Goal: Information Seeking & Learning: Learn about a topic

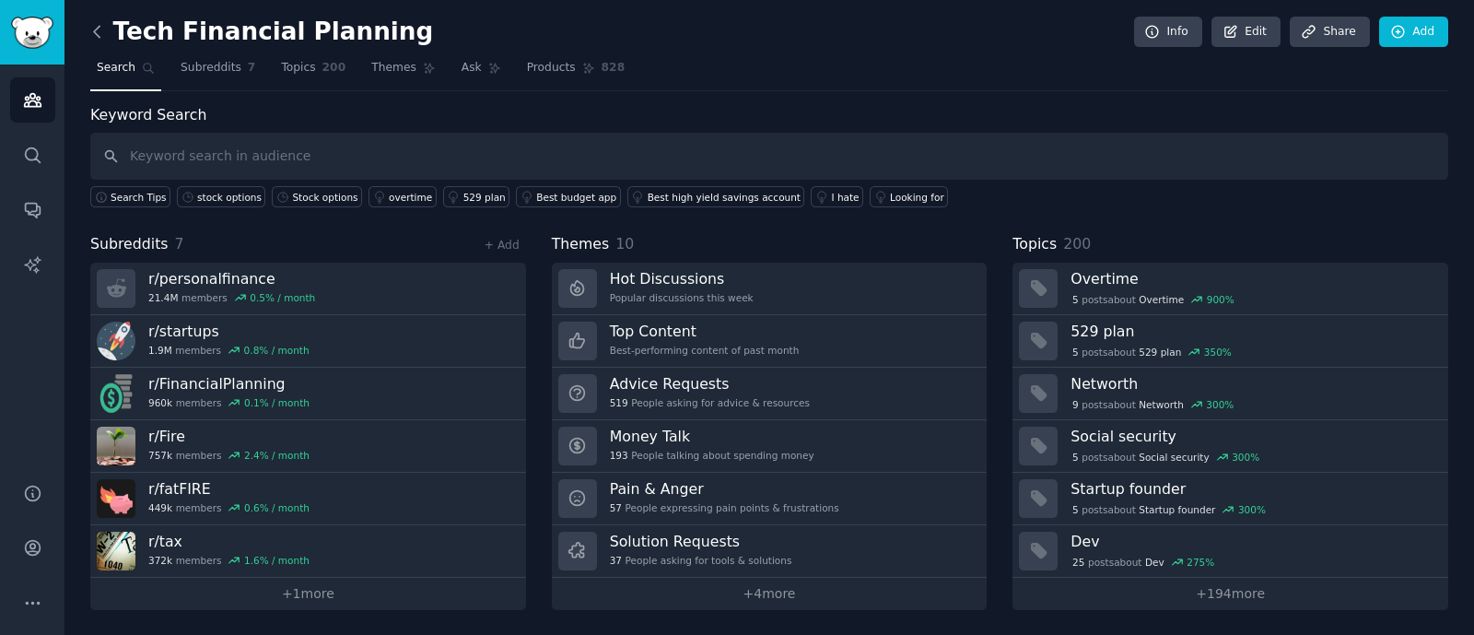
click at [94, 31] on icon at bounding box center [97, 31] width 6 height 11
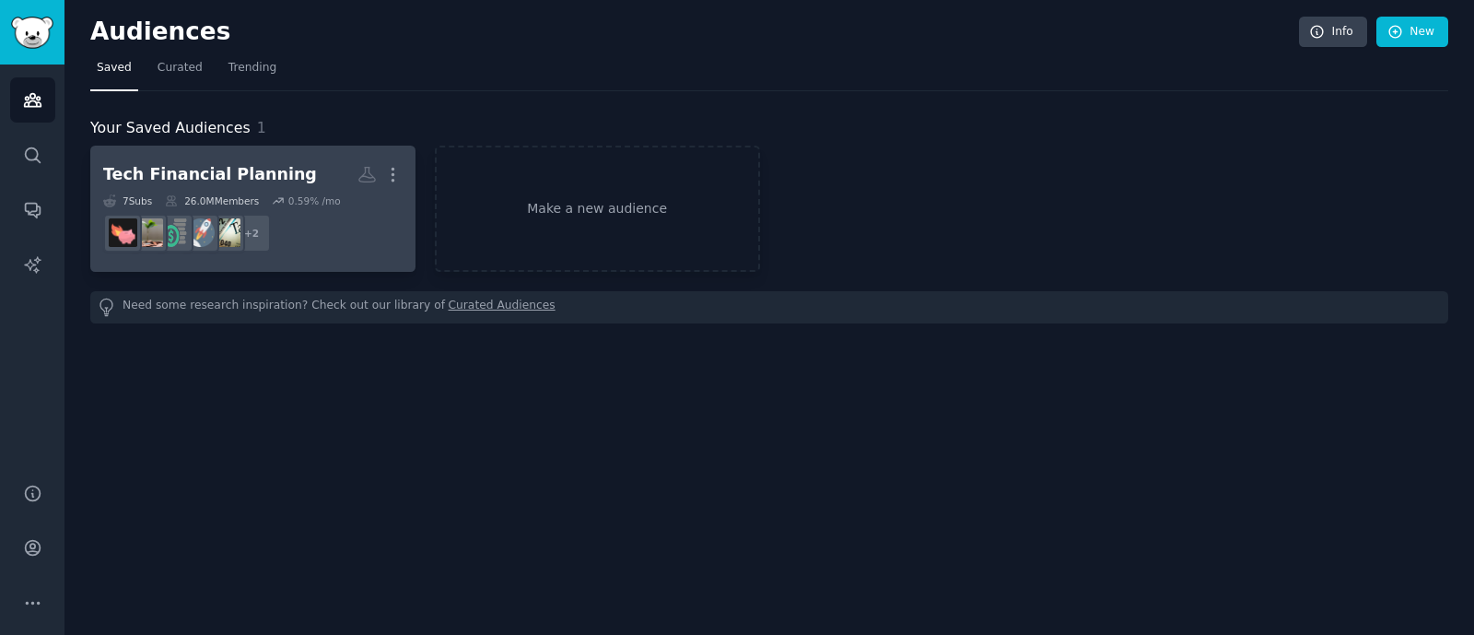
click at [359, 250] on dd "r/personalfinance, r/ChubbyFIRE + 2" at bounding box center [252, 233] width 299 height 52
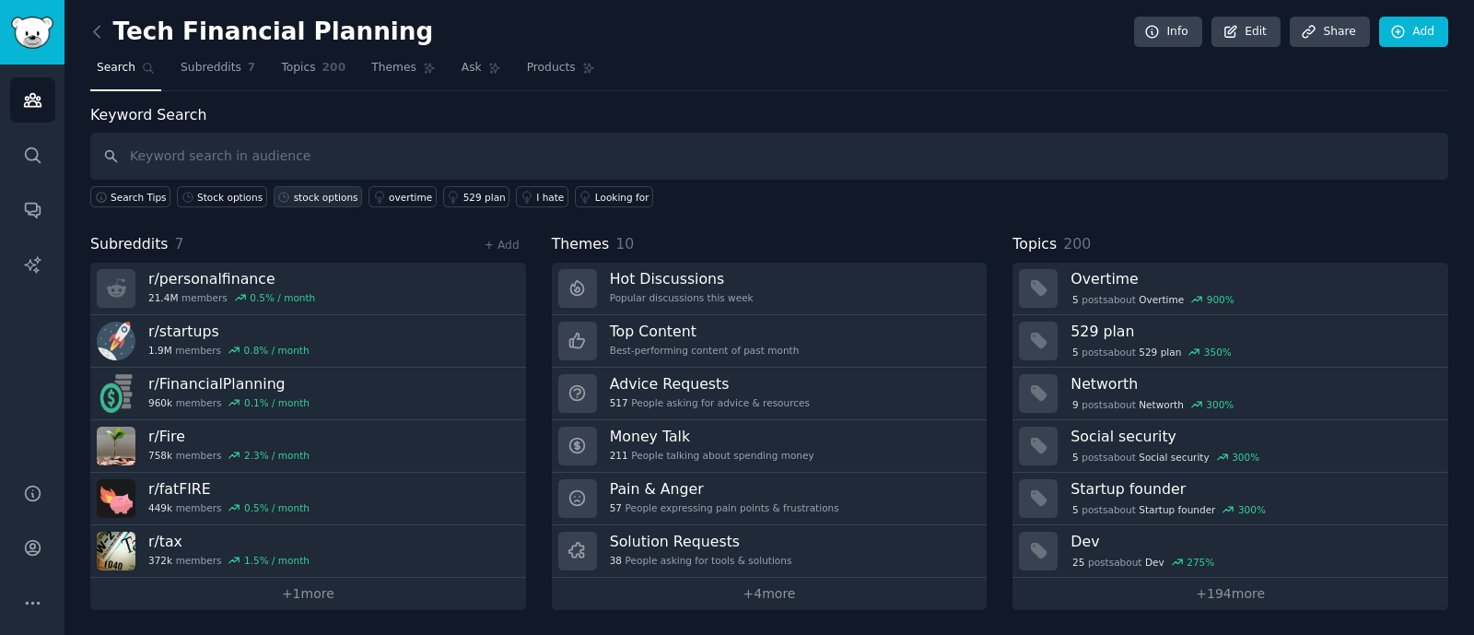
click at [300, 198] on div "stock options" at bounding box center [326, 197] width 64 height 13
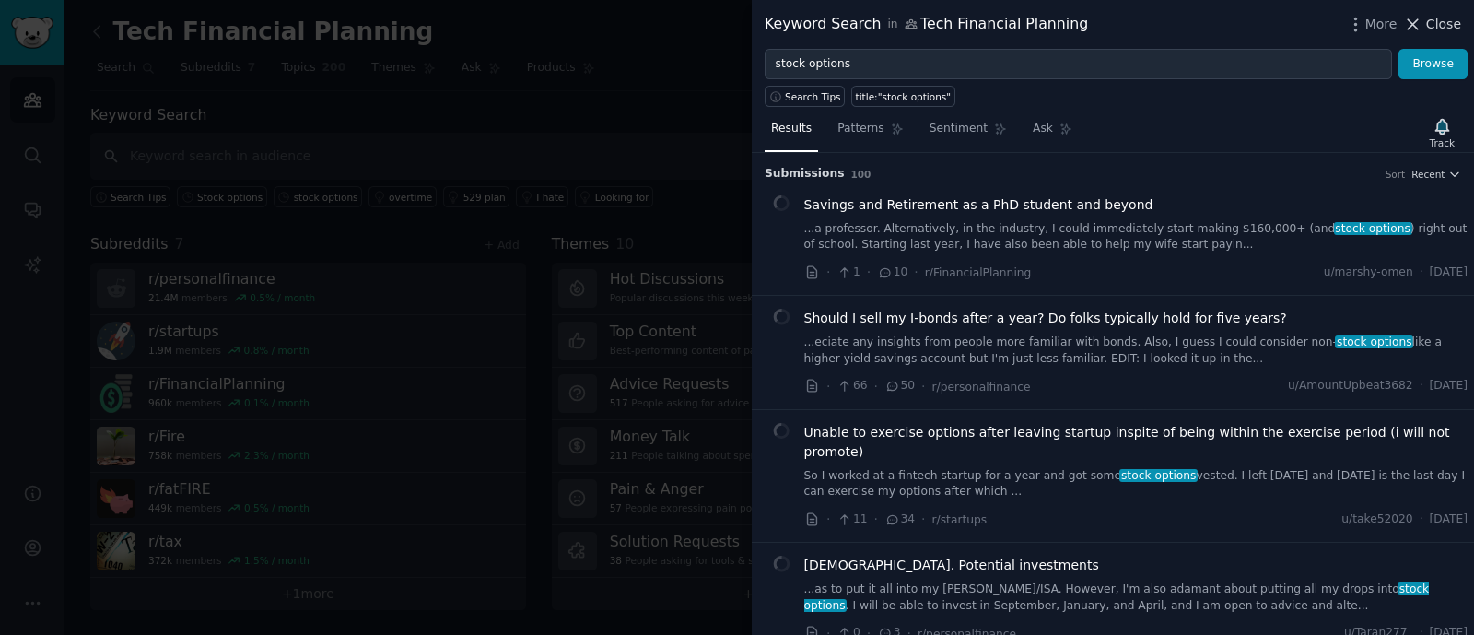
click at [1441, 23] on span "Close" at bounding box center [1443, 24] width 35 height 19
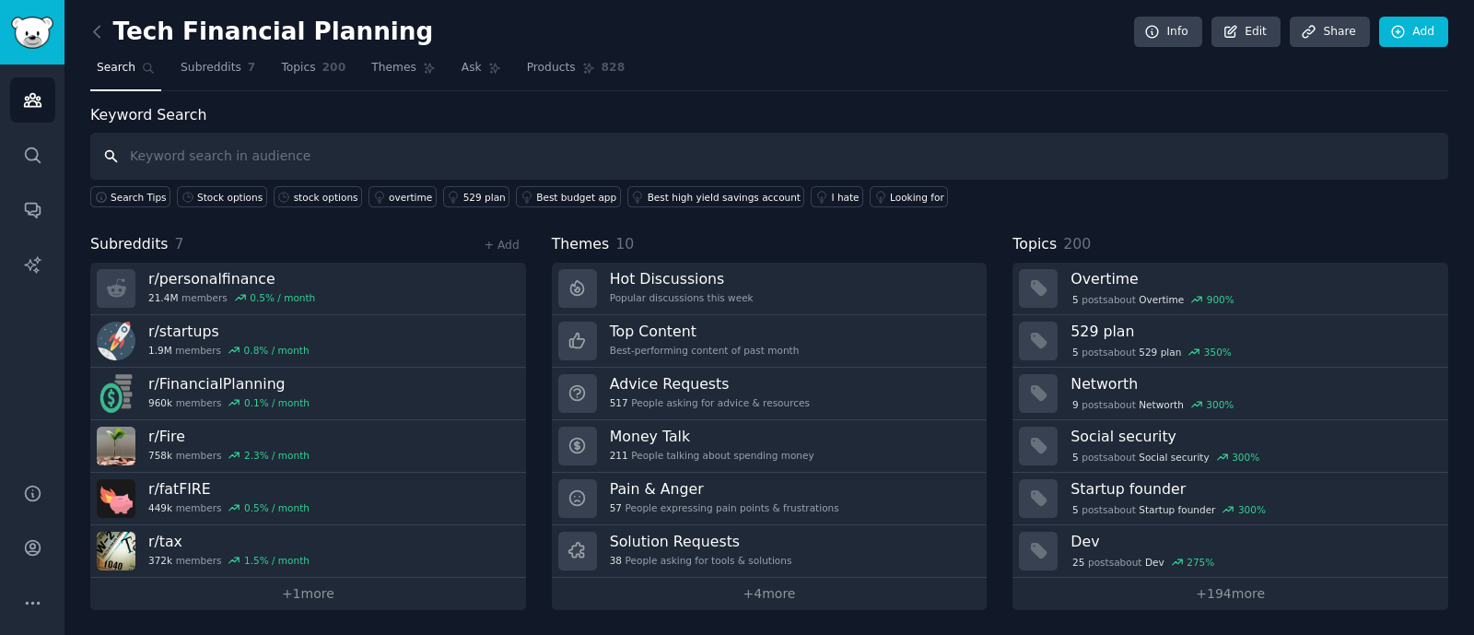
click at [370, 155] on input "text" at bounding box center [769, 156] width 1358 height 47
type input "90 day"
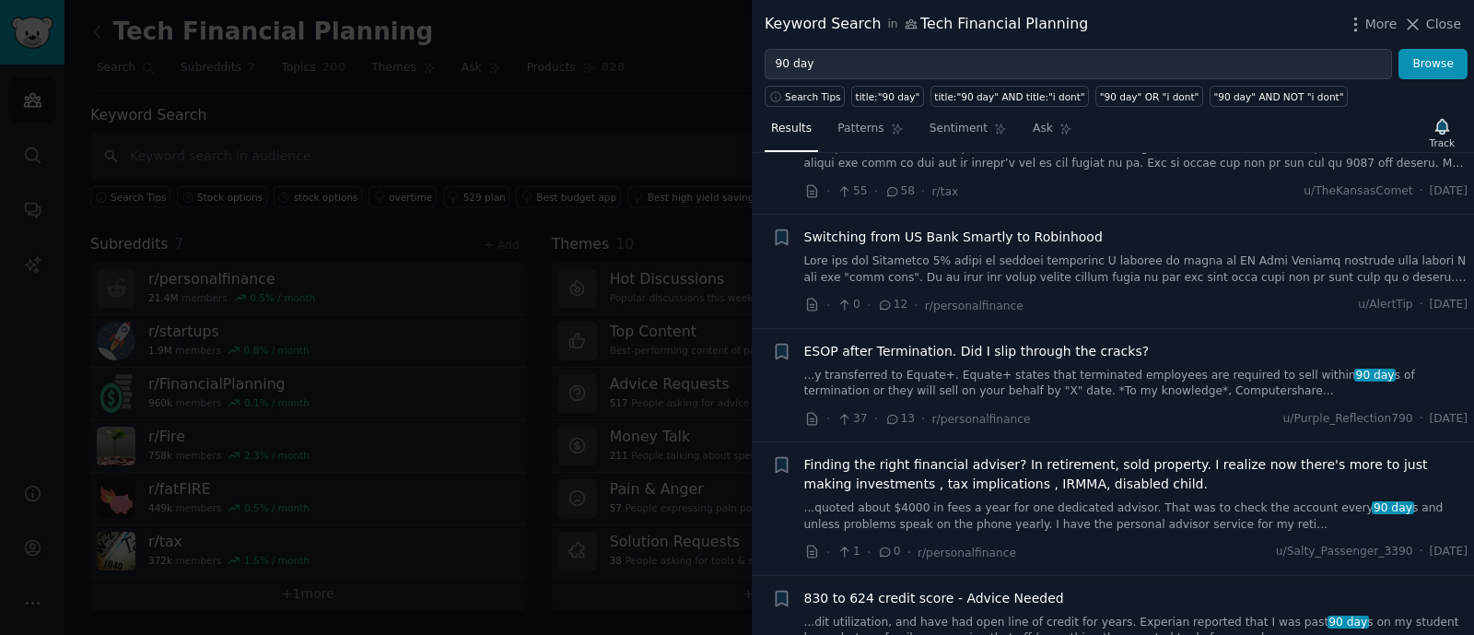
scroll to position [114, 0]
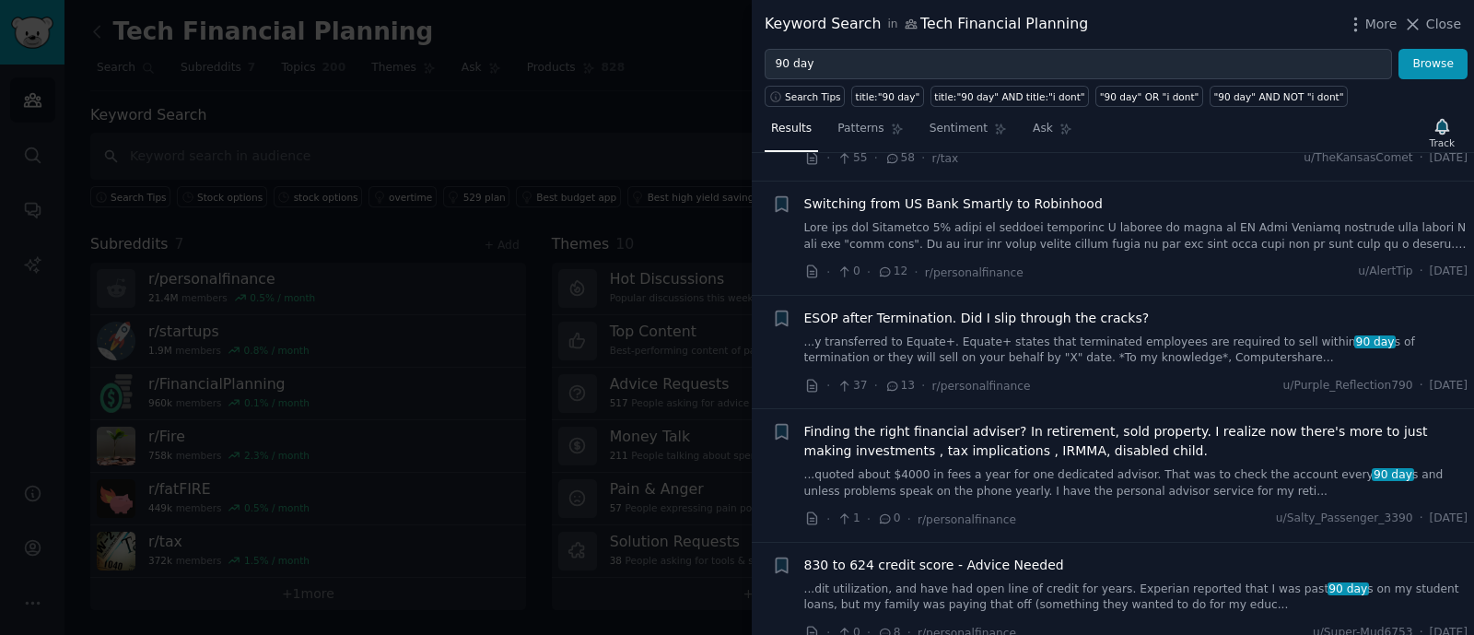
click at [1106, 469] on link "...quoted about $4000 in fees a year for one dedicated advisor. That was to che…" at bounding box center [1136, 483] width 664 height 32
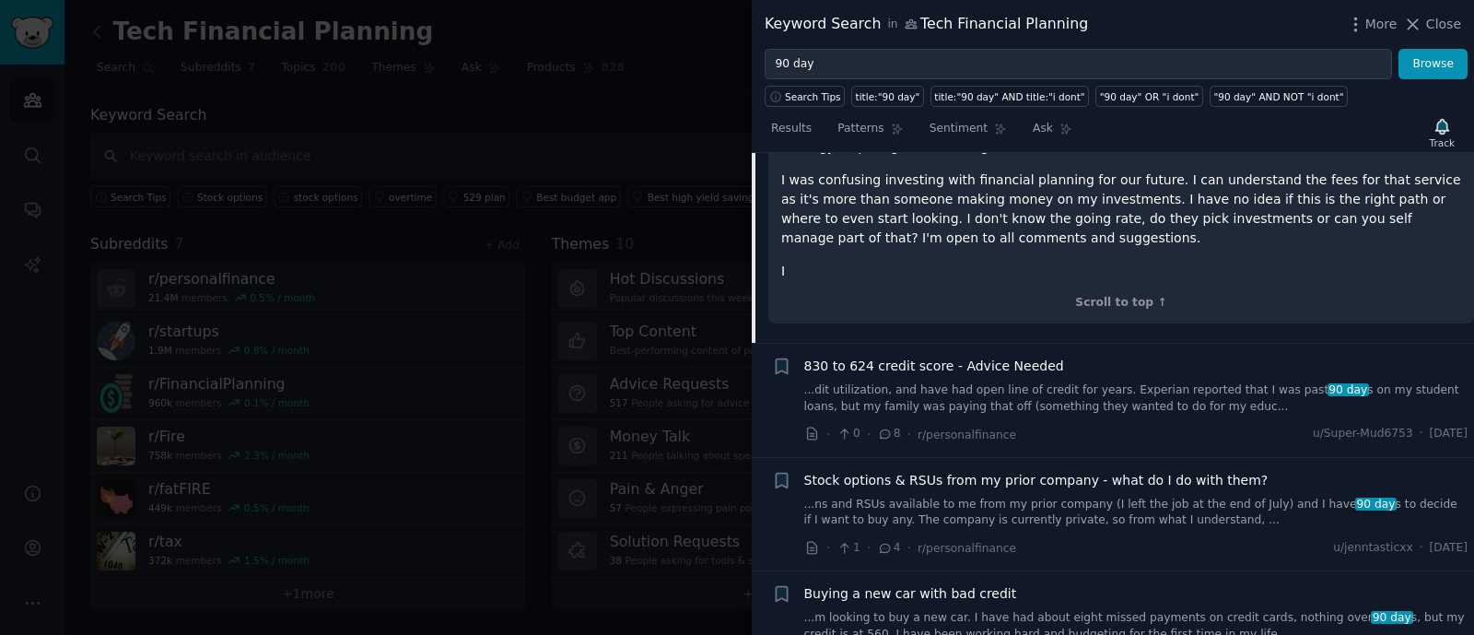
scroll to position [1152, 0]
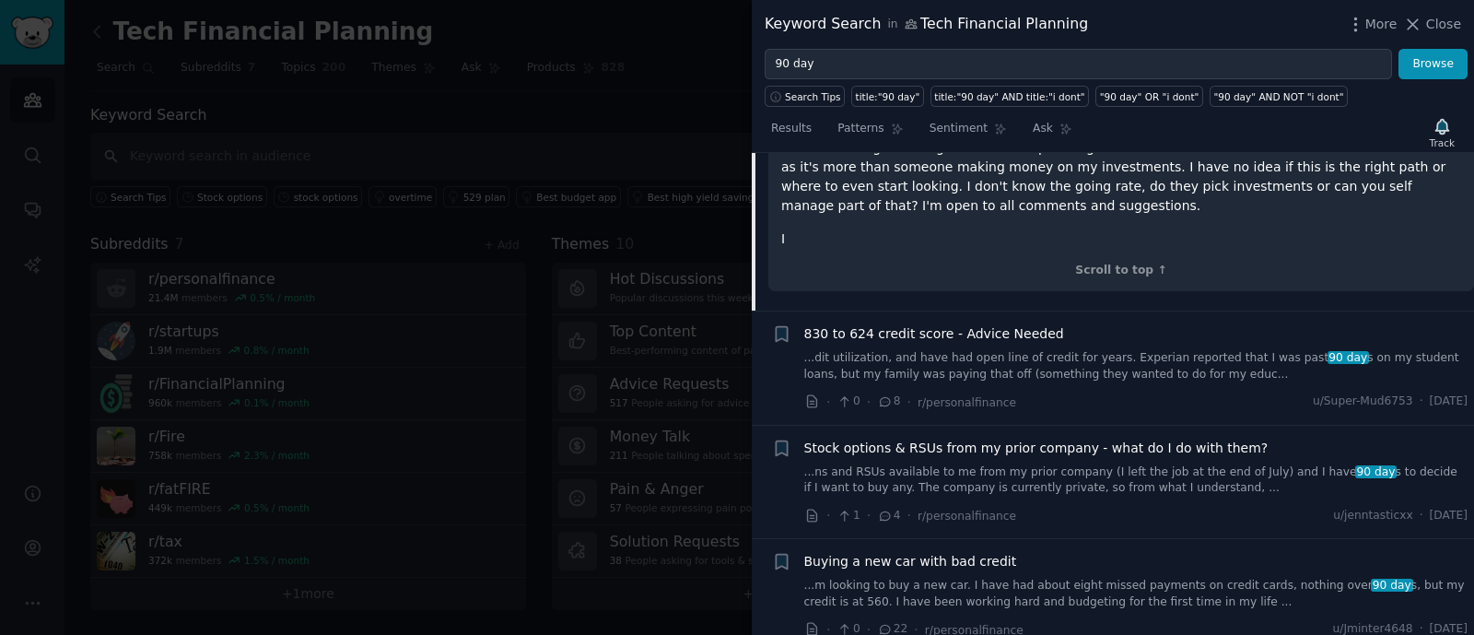
click at [1134, 439] on span "Stock options & RSUs from my prior company - what do I do with them?" at bounding box center [1036, 448] width 464 height 19
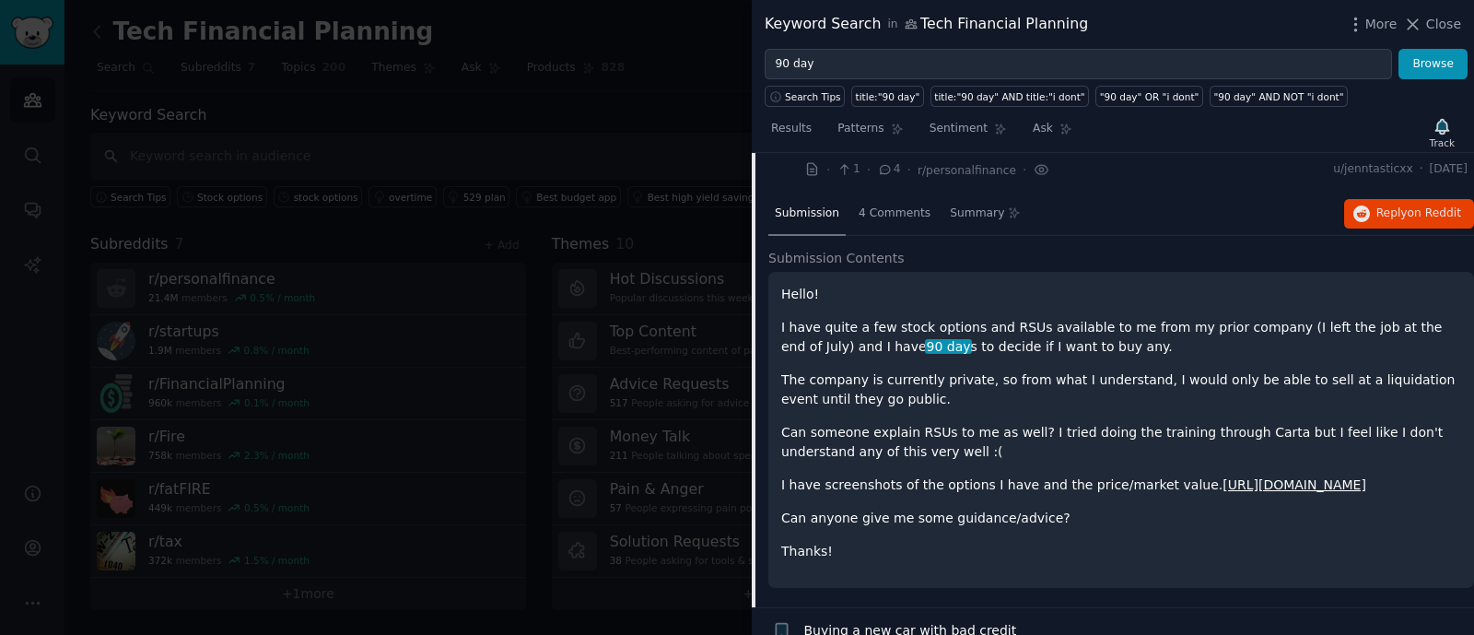
scroll to position [732, 0]
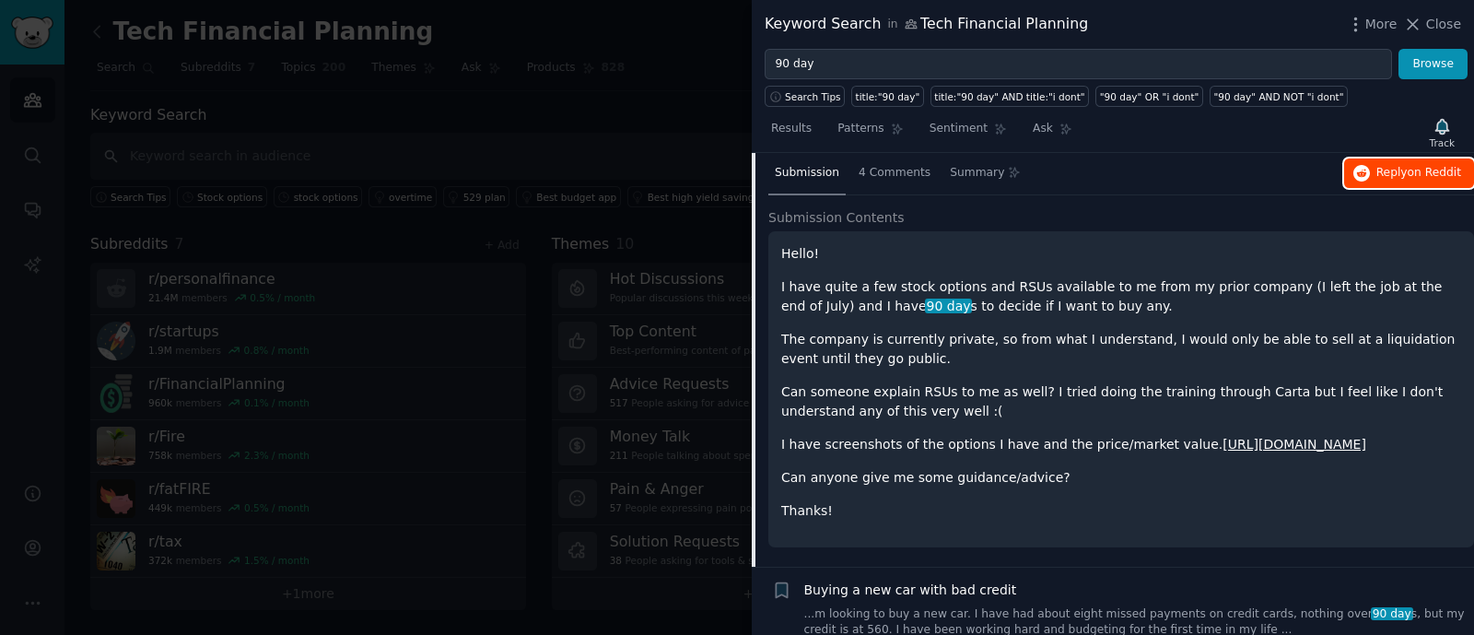
click at [1385, 168] on span "Reply on Reddit" at bounding box center [1419, 173] width 85 height 17
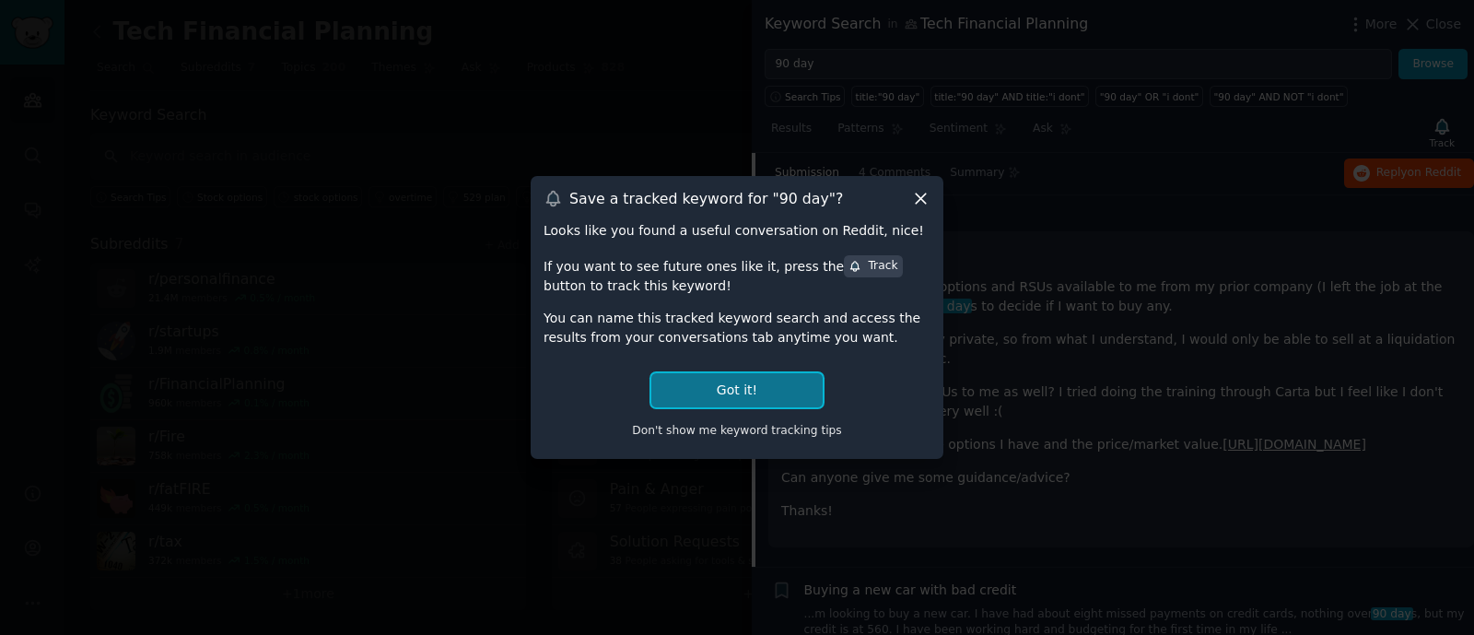
click at [757, 385] on button "Got it!" at bounding box center [736, 390] width 171 height 34
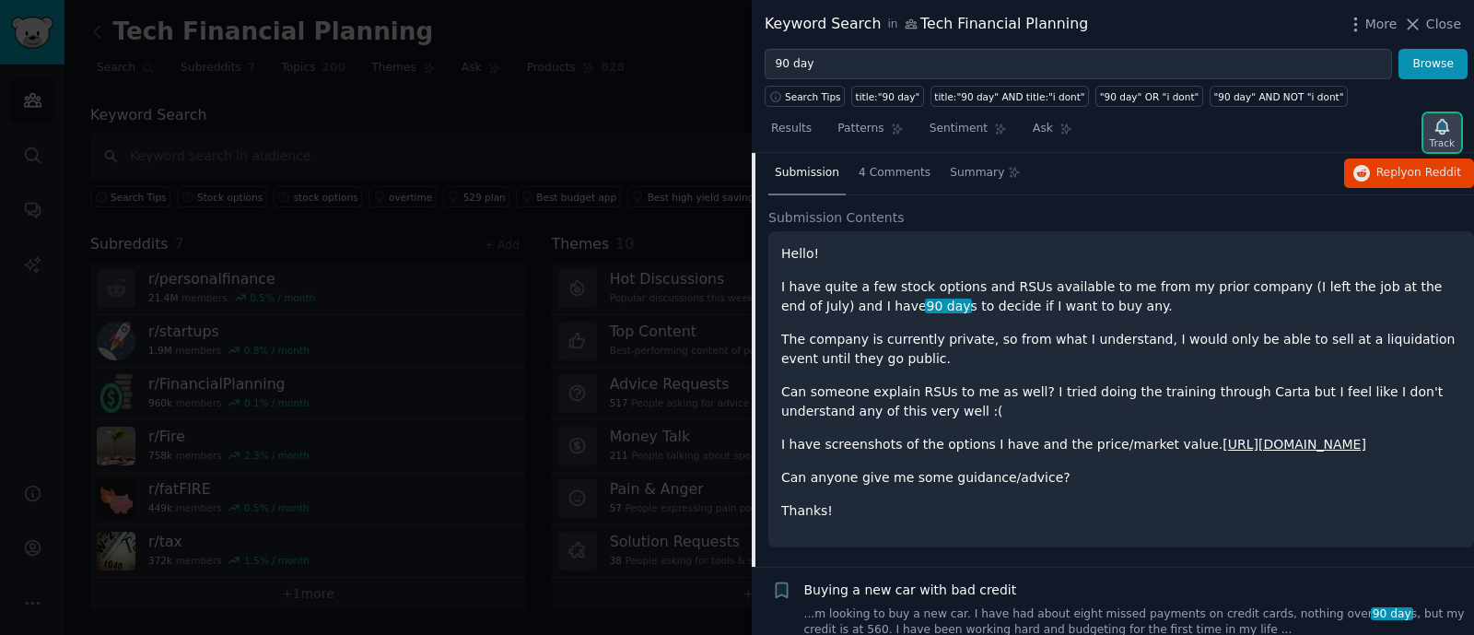
click at [1447, 124] on icon "button" at bounding box center [1441, 126] width 13 height 15
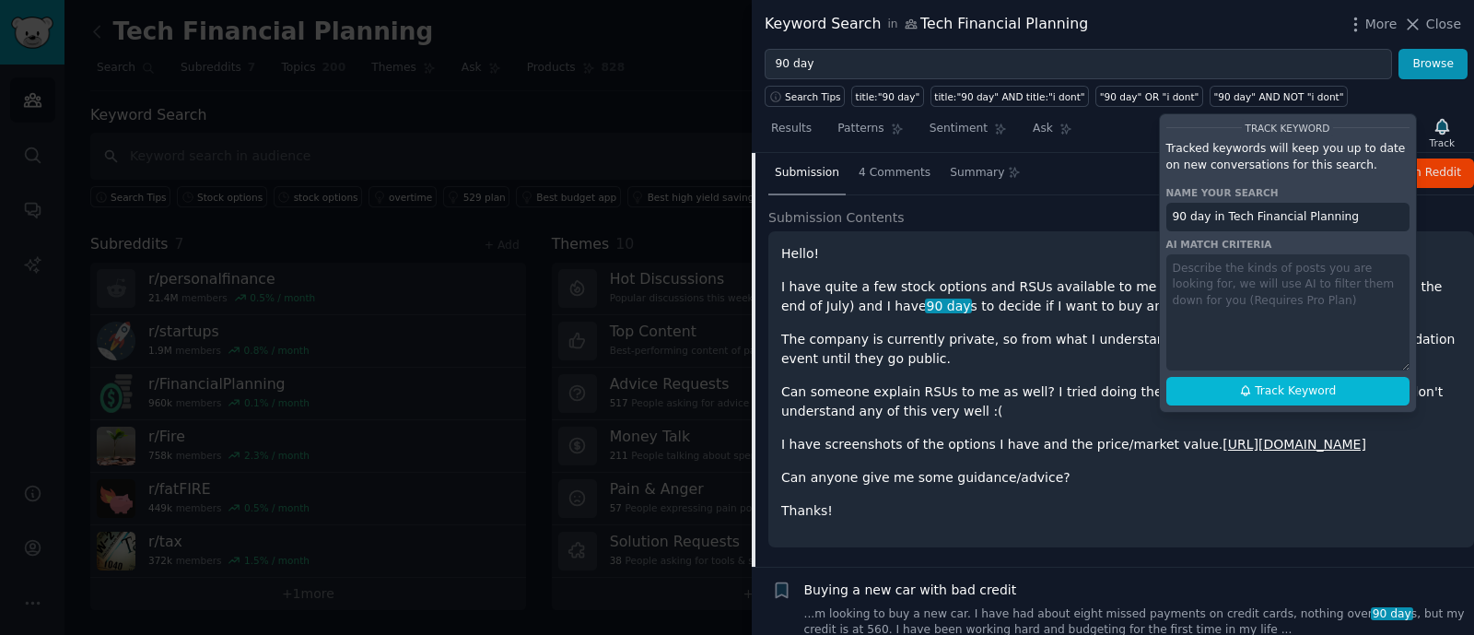
click at [1360, 213] on input "90 day in Tech Financial Planning" at bounding box center [1287, 217] width 243 height 29
click at [1307, 392] on span "Track Keyword" at bounding box center [1295, 391] width 81 height 17
type input "90 day in Tech Financial Planning"
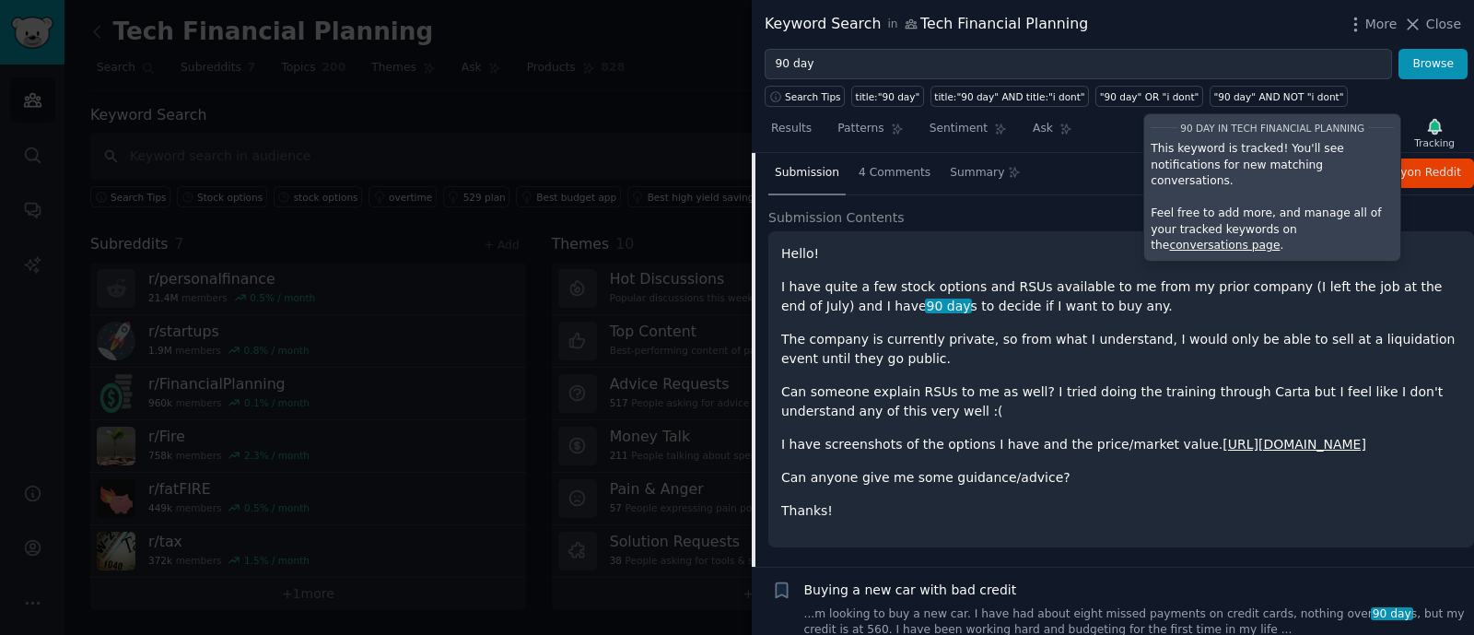
click at [1315, 371] on div "Hello! I have quite a few stock options and RSUs available to me from my prior …" at bounding box center [1121, 382] width 680 height 276
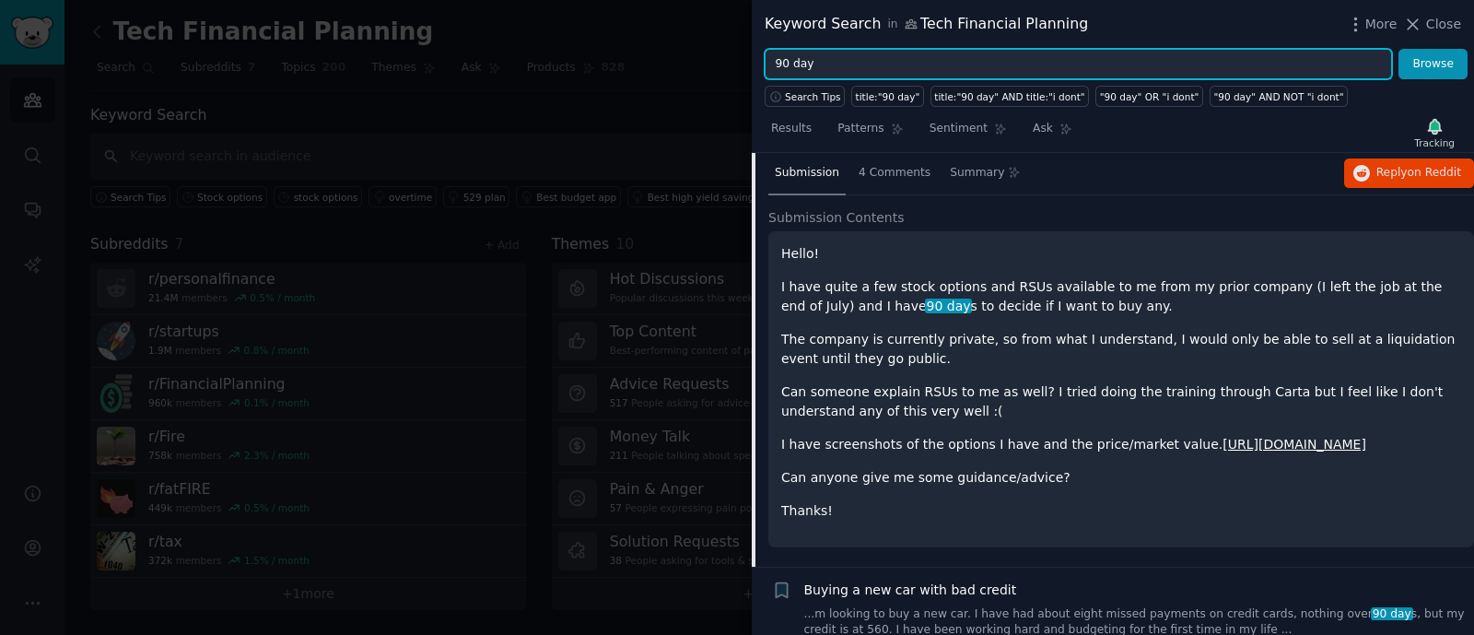
click at [892, 64] on input "90 day" at bounding box center [1078, 64] width 627 height 31
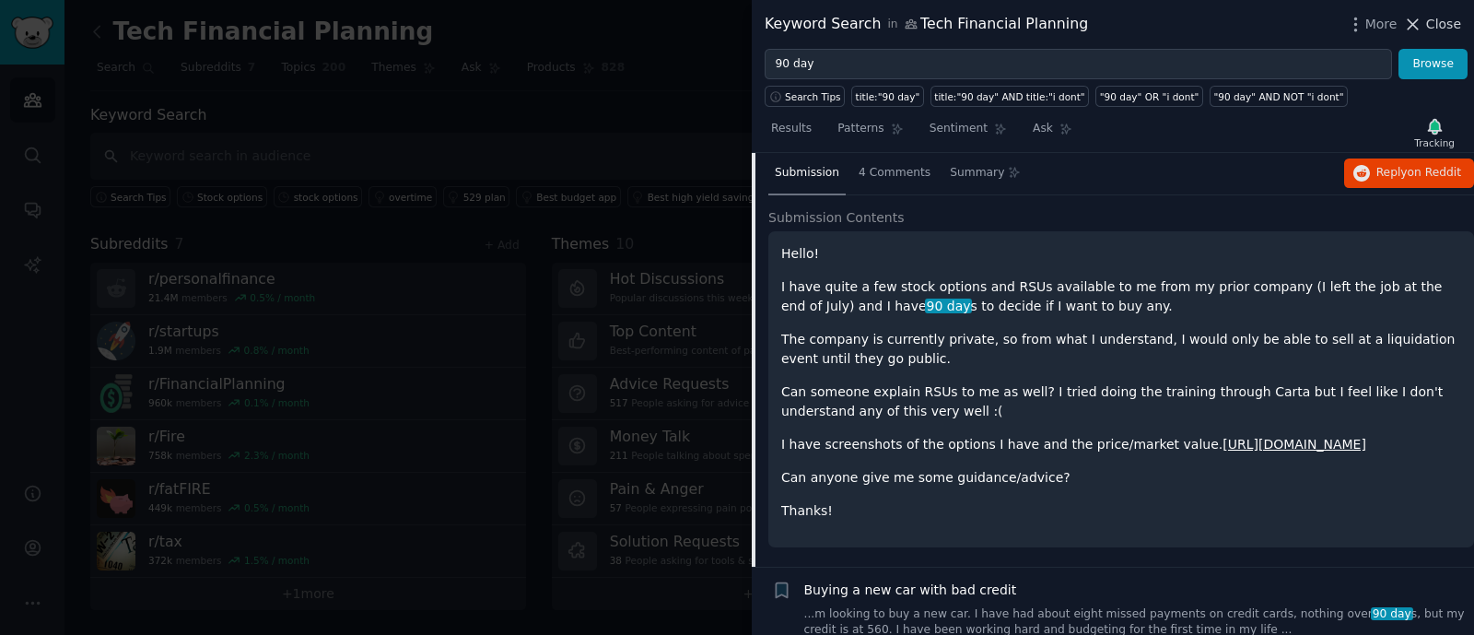
click at [1445, 20] on span "Close" at bounding box center [1443, 24] width 35 height 19
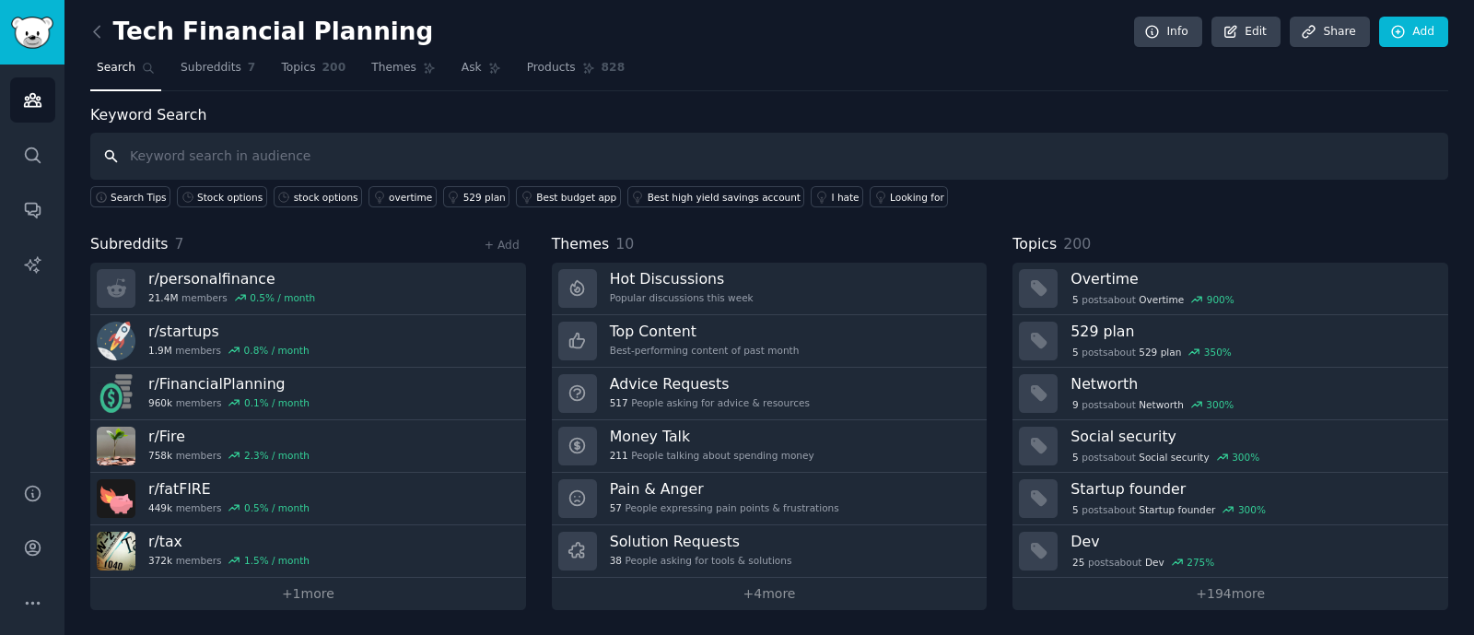
click at [270, 158] on input "text" at bounding box center [769, 156] width 1358 height 47
type input "AMT"
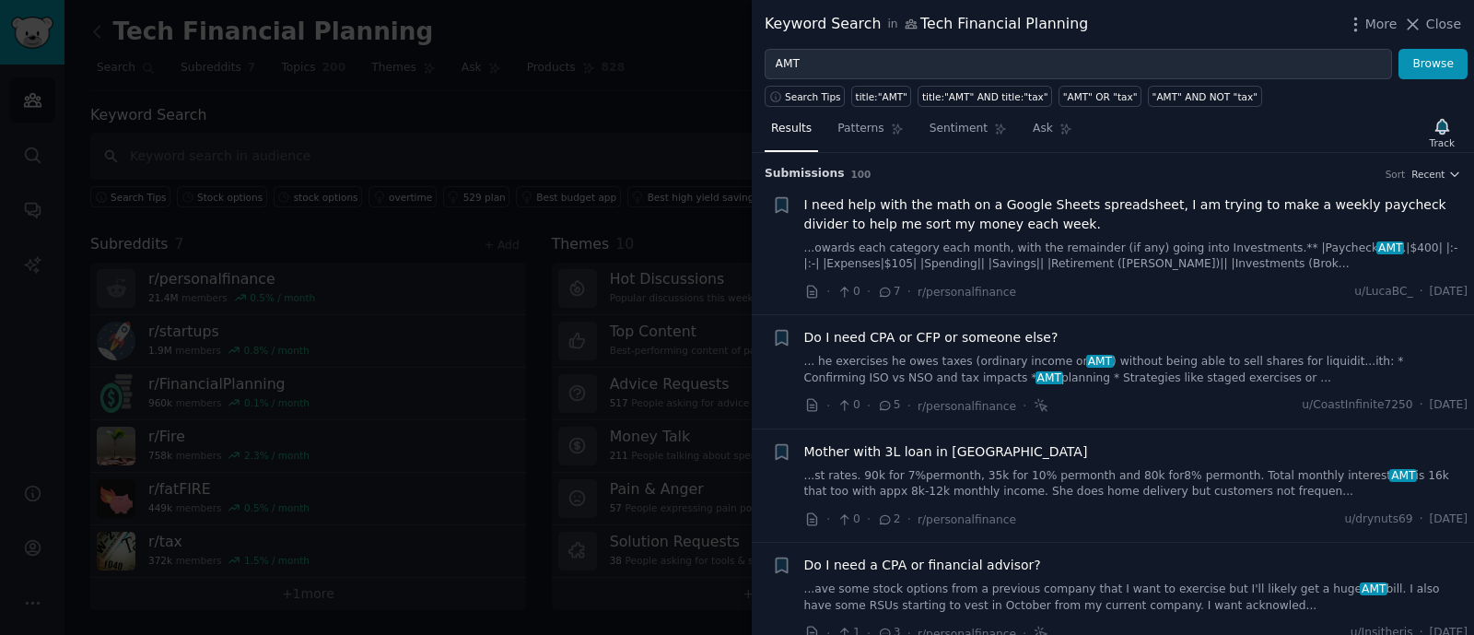
click at [1117, 354] on link "... he exercises he owes taxes (ordinary income or AMT ) without being able to …" at bounding box center [1136, 370] width 664 height 32
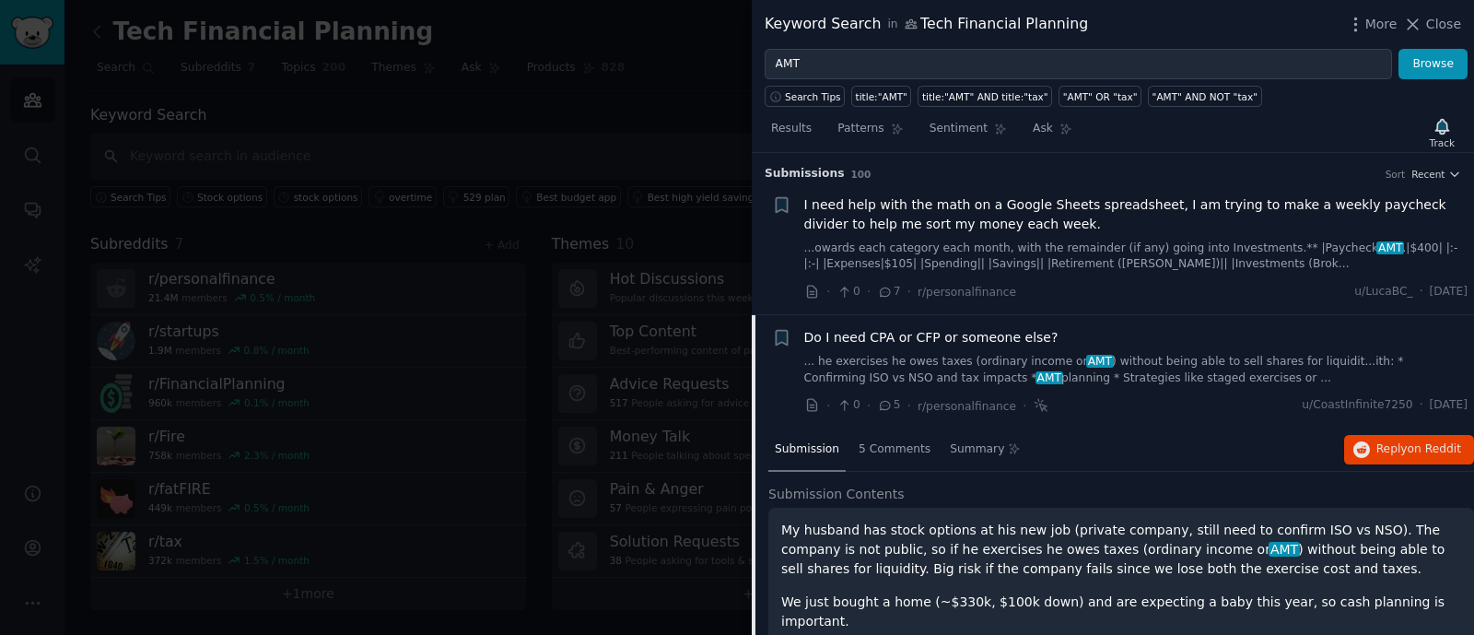
click at [1155, 367] on link "... he exercises he owes taxes (ordinary income or AMT ) without being able to …" at bounding box center [1136, 370] width 664 height 32
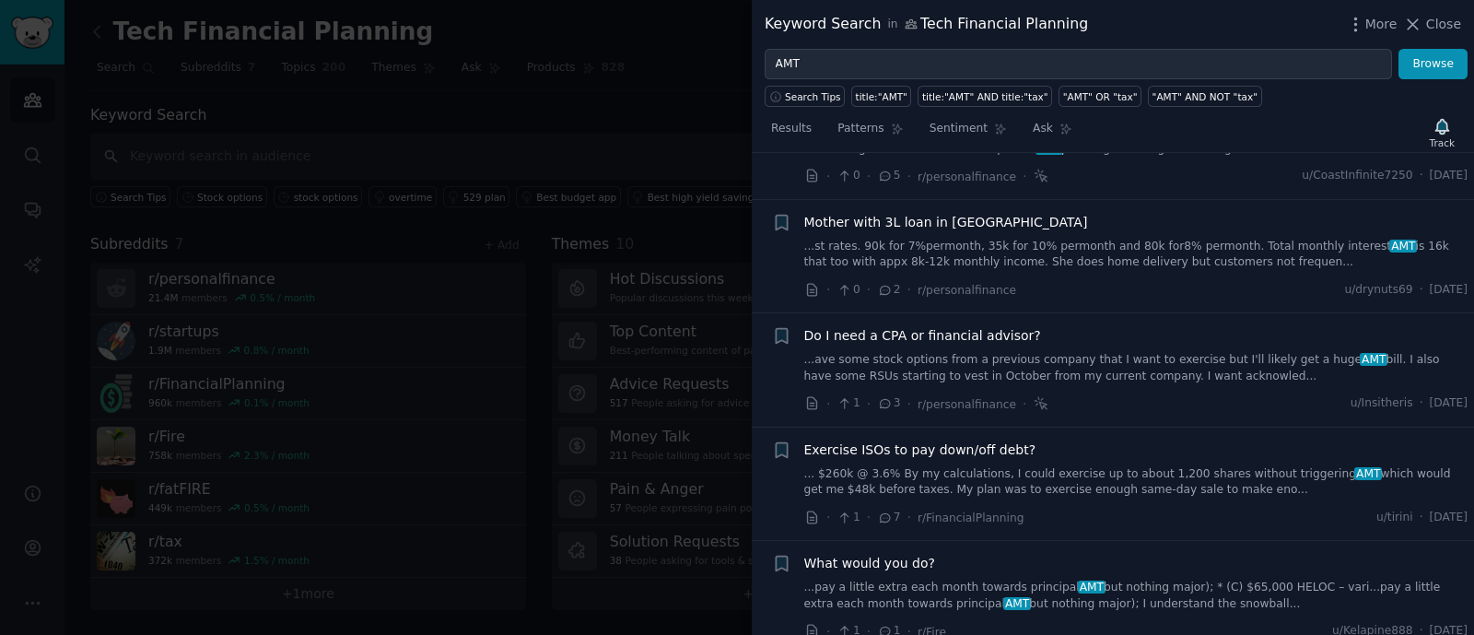
scroll to position [346, 0]
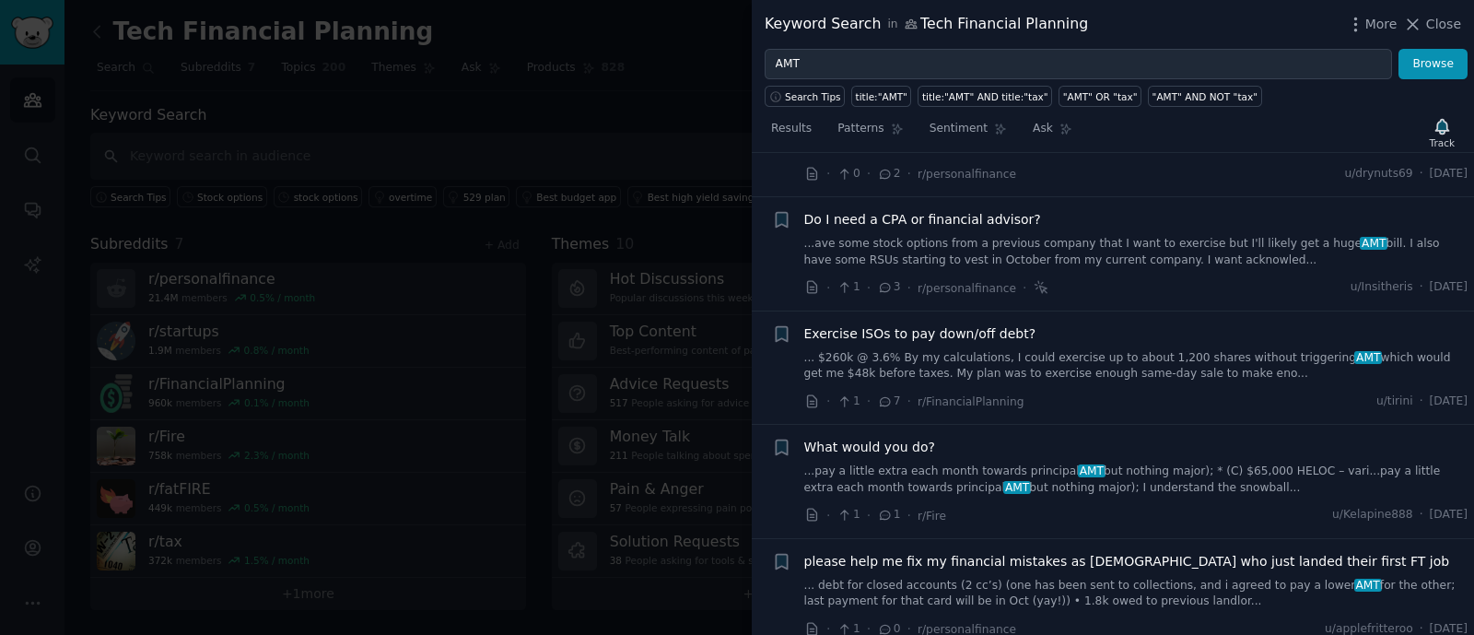
click at [1179, 357] on link "... $260k @ 3.6% By my calculations, I could exercise up to about 1,200 shares …" at bounding box center [1136, 366] width 664 height 32
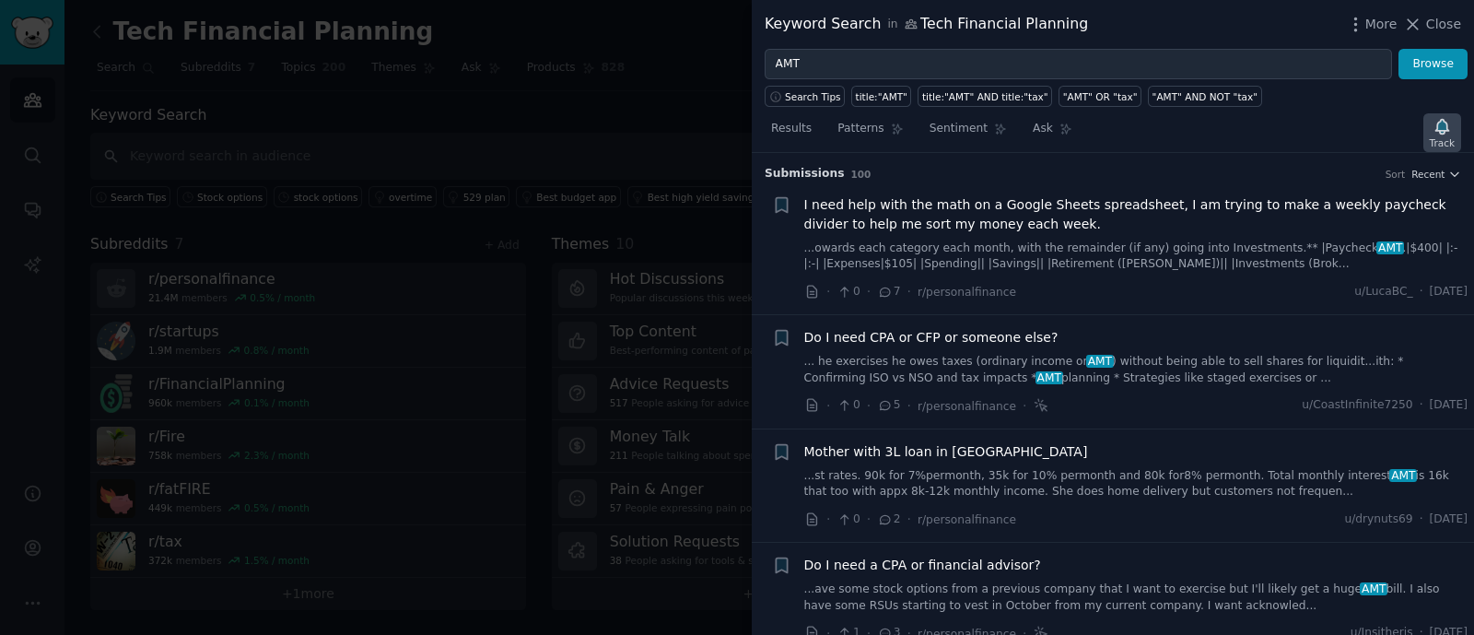
click at [1438, 131] on icon "button" at bounding box center [1442, 126] width 19 height 19
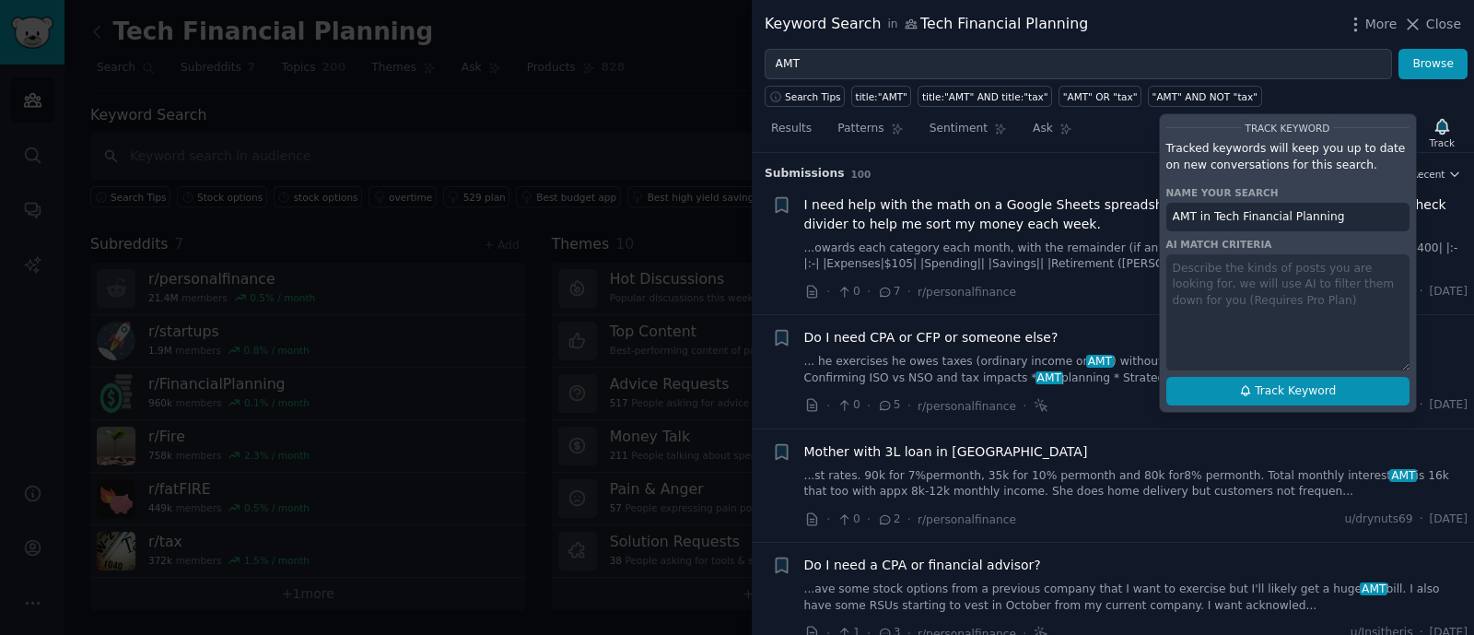
click at [1279, 398] on button "Track Keyword" at bounding box center [1287, 391] width 243 height 29
type input "AMT in Tech Financial Planning"
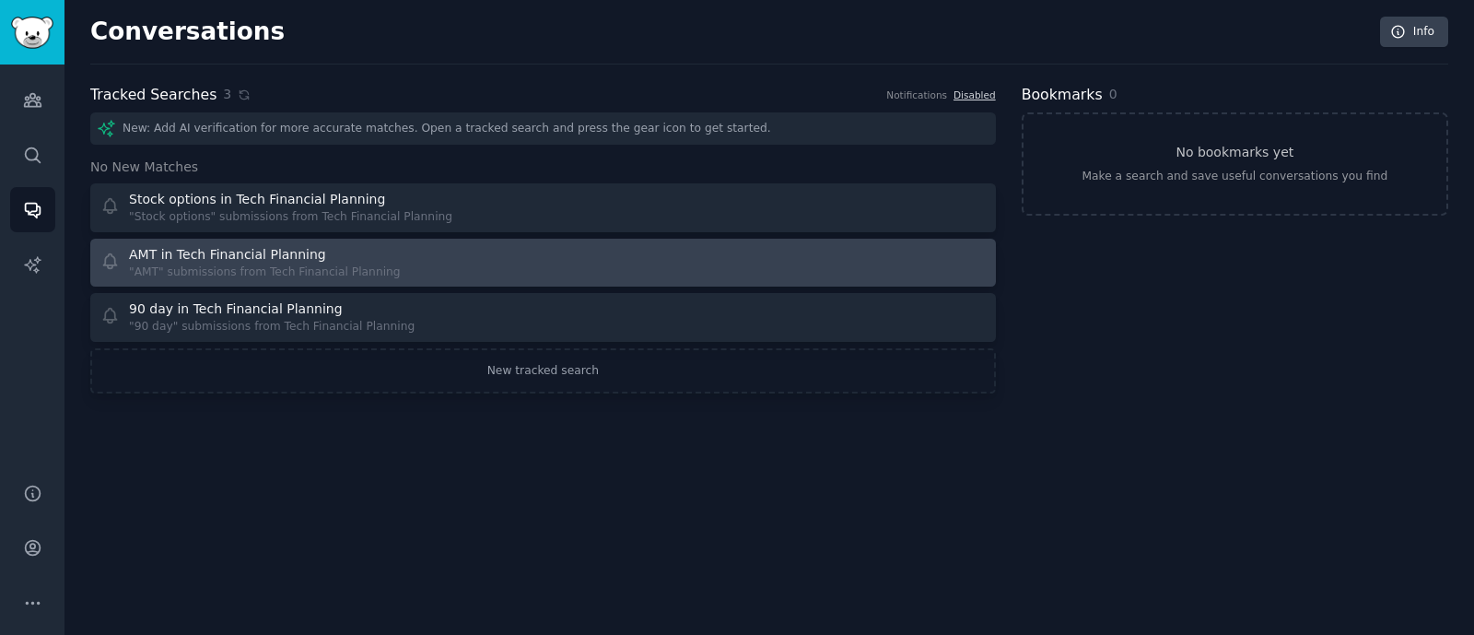
click at [368, 274] on div ""AMT" submissions from Tech Financial Planning" at bounding box center [265, 272] width 272 height 17
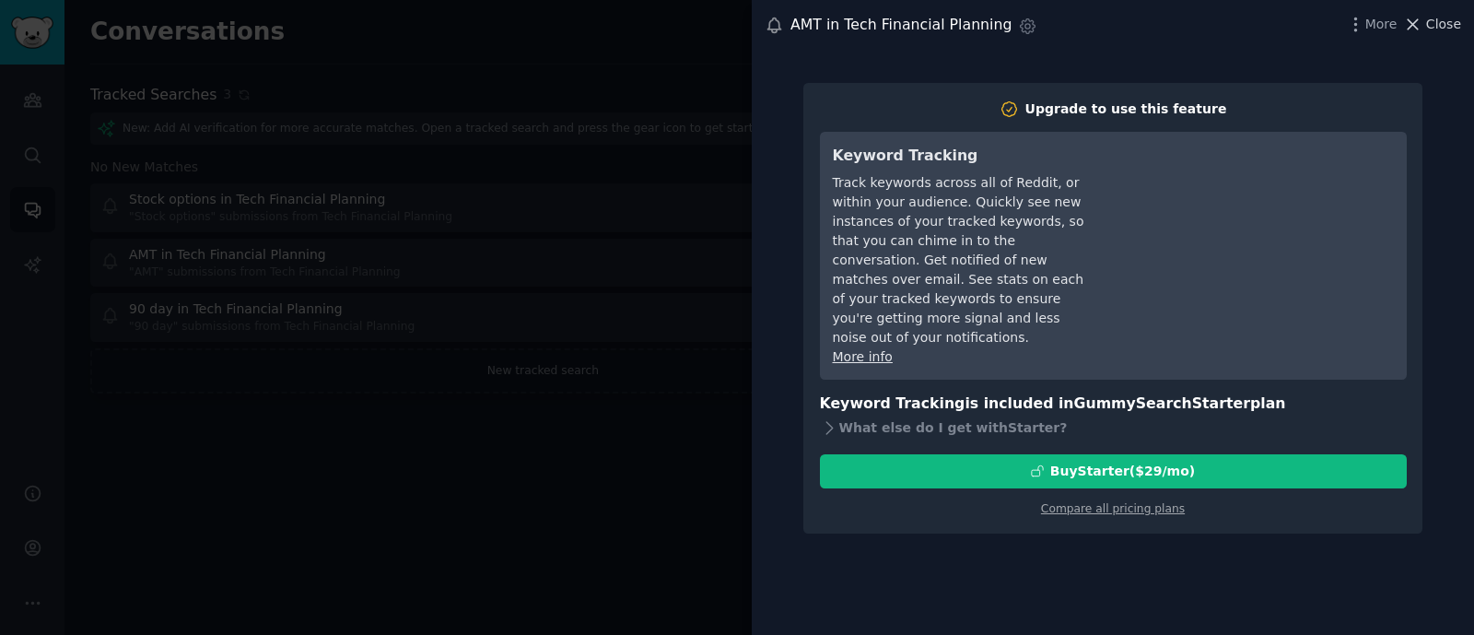
click at [1446, 31] on span "Close" at bounding box center [1443, 24] width 35 height 19
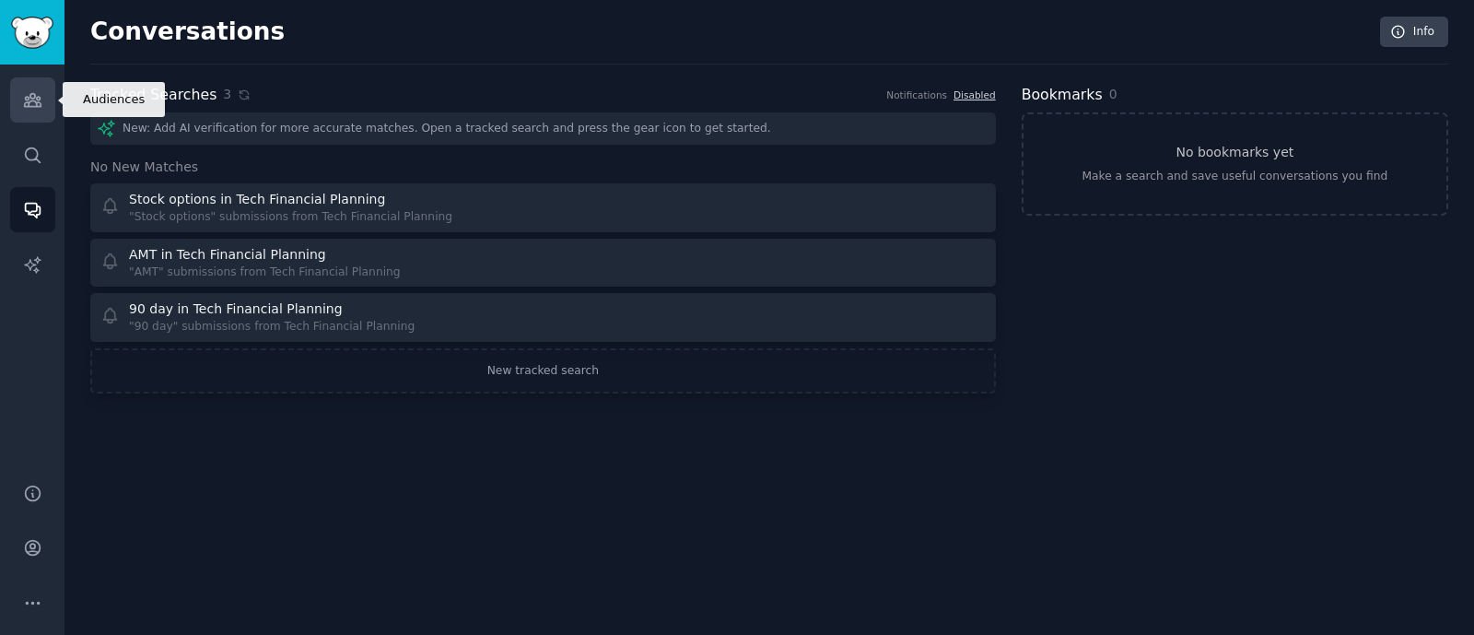
click at [33, 100] on icon "Sidebar" at bounding box center [32, 100] width 17 height 13
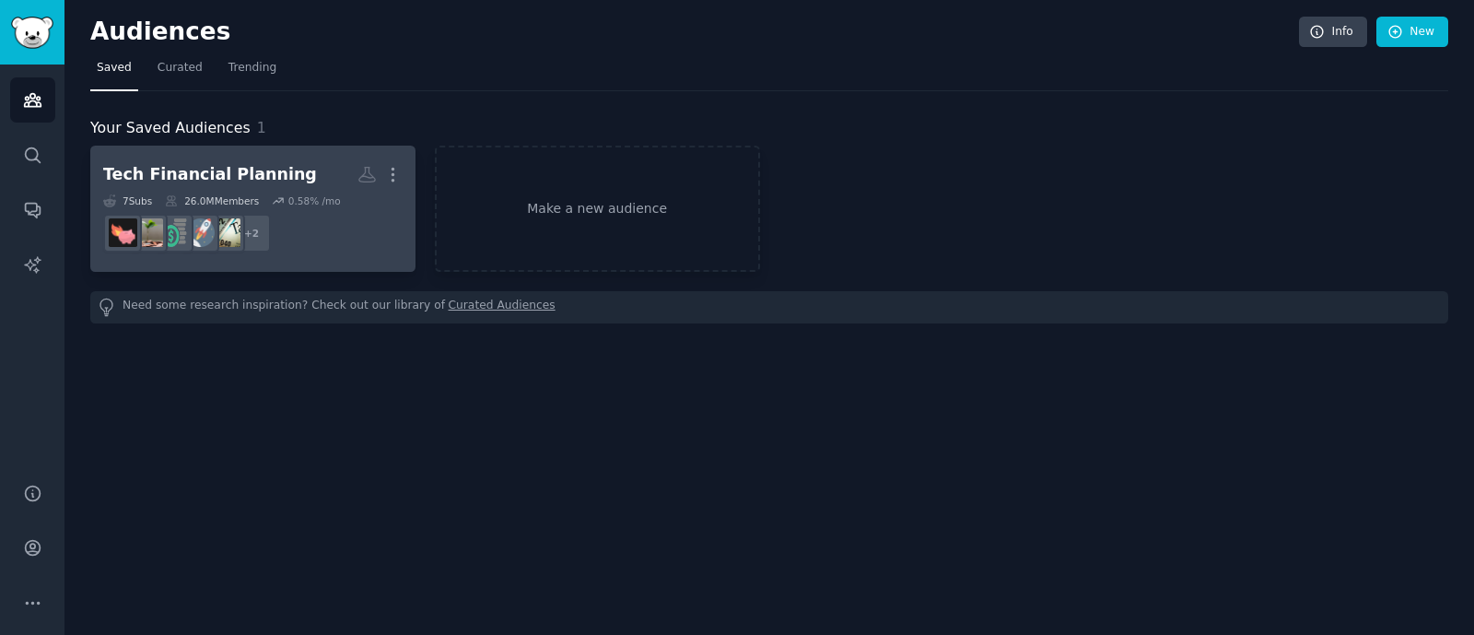
click at [288, 196] on div "0.58 % /mo" at bounding box center [314, 200] width 53 height 13
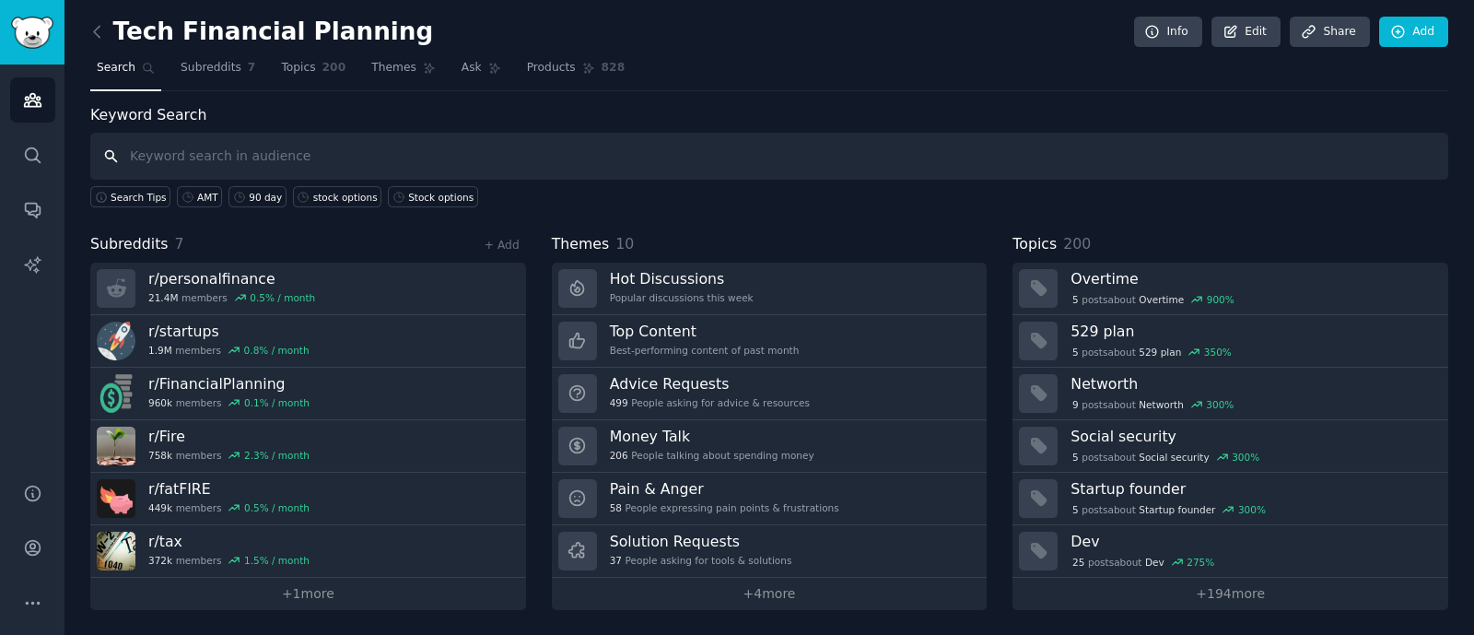
click at [751, 133] on input "text" at bounding box center [769, 156] width 1358 height 47
type input "ESPP"
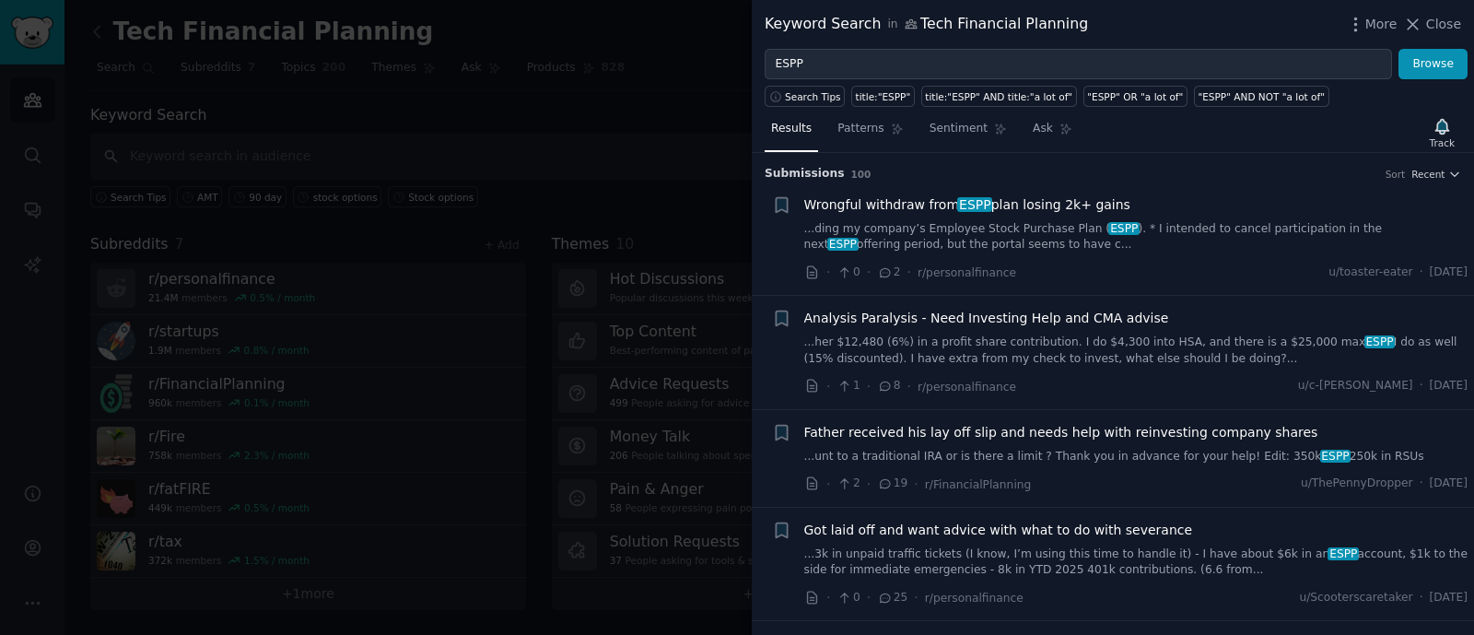
click at [1140, 354] on link "...her $12,480 (6%) in a profit share contribution. I do $4,300 into HSA, and t…" at bounding box center [1136, 350] width 664 height 32
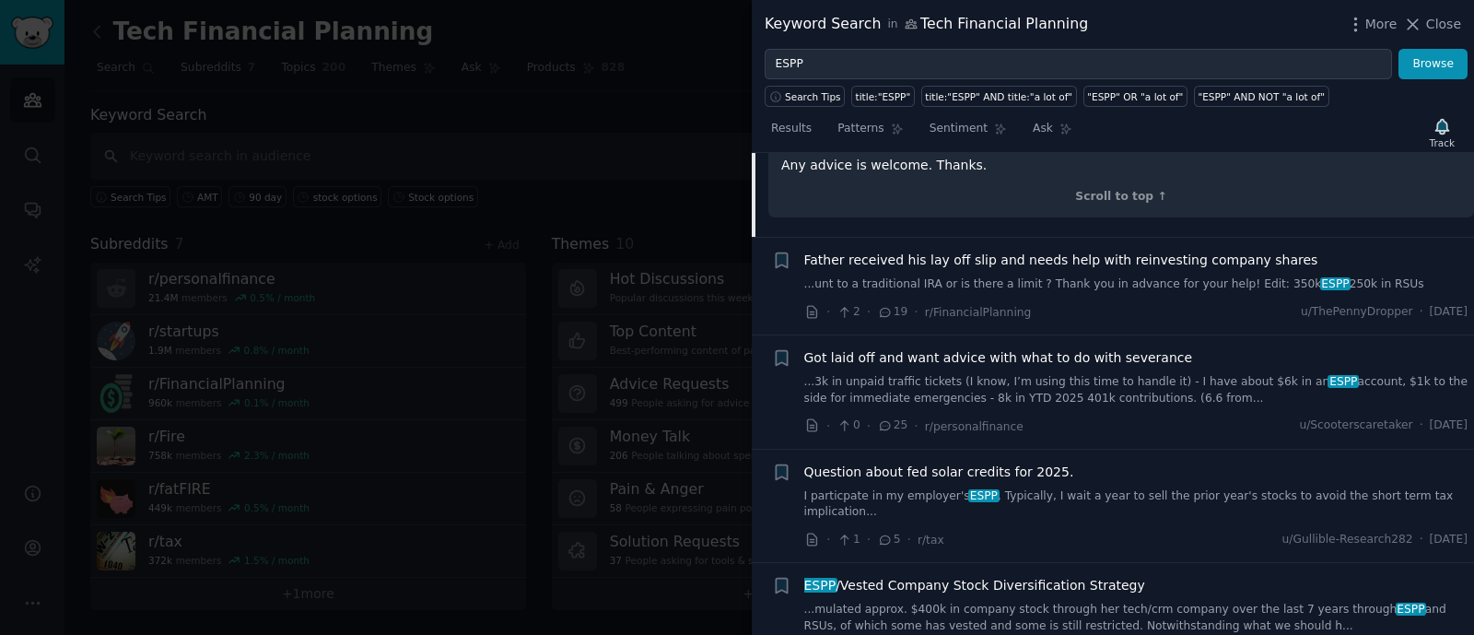
scroll to position [1064, 0]
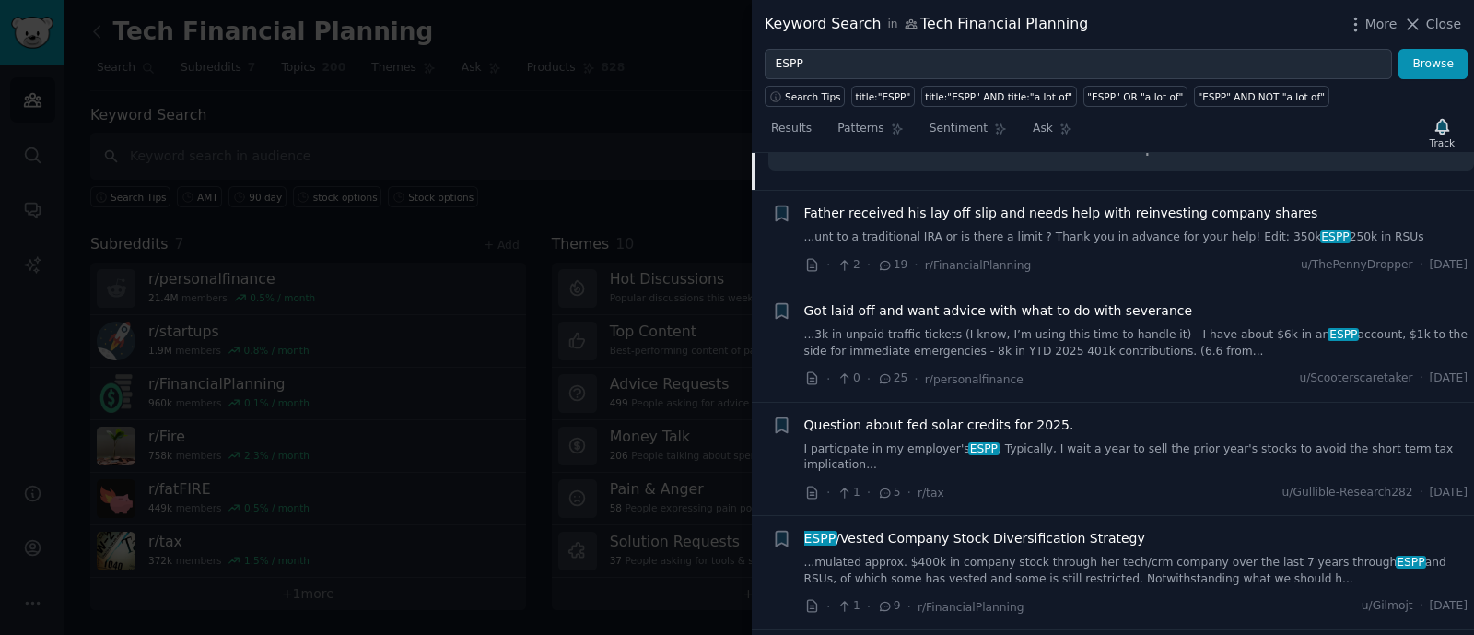
click at [1147, 555] on link "...mulated approx. $400k in company stock through her tech/crm company over the…" at bounding box center [1136, 571] width 664 height 32
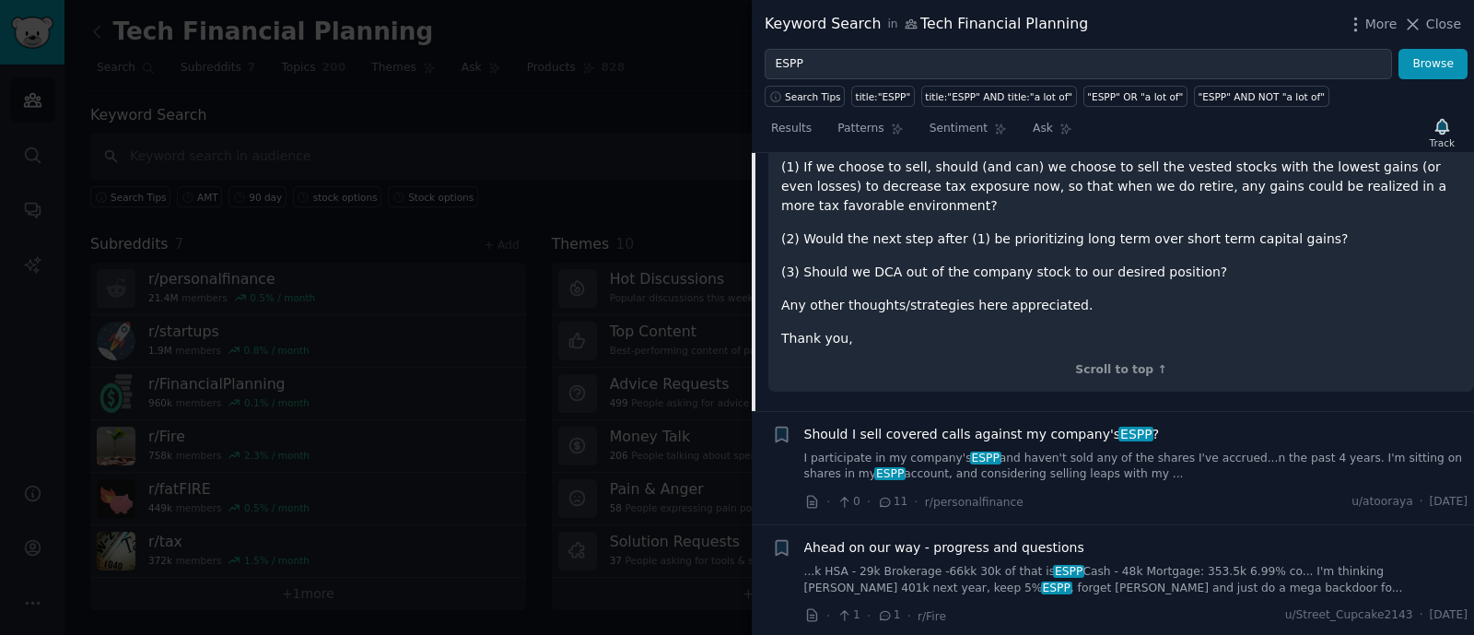
scroll to position [1025, 0]
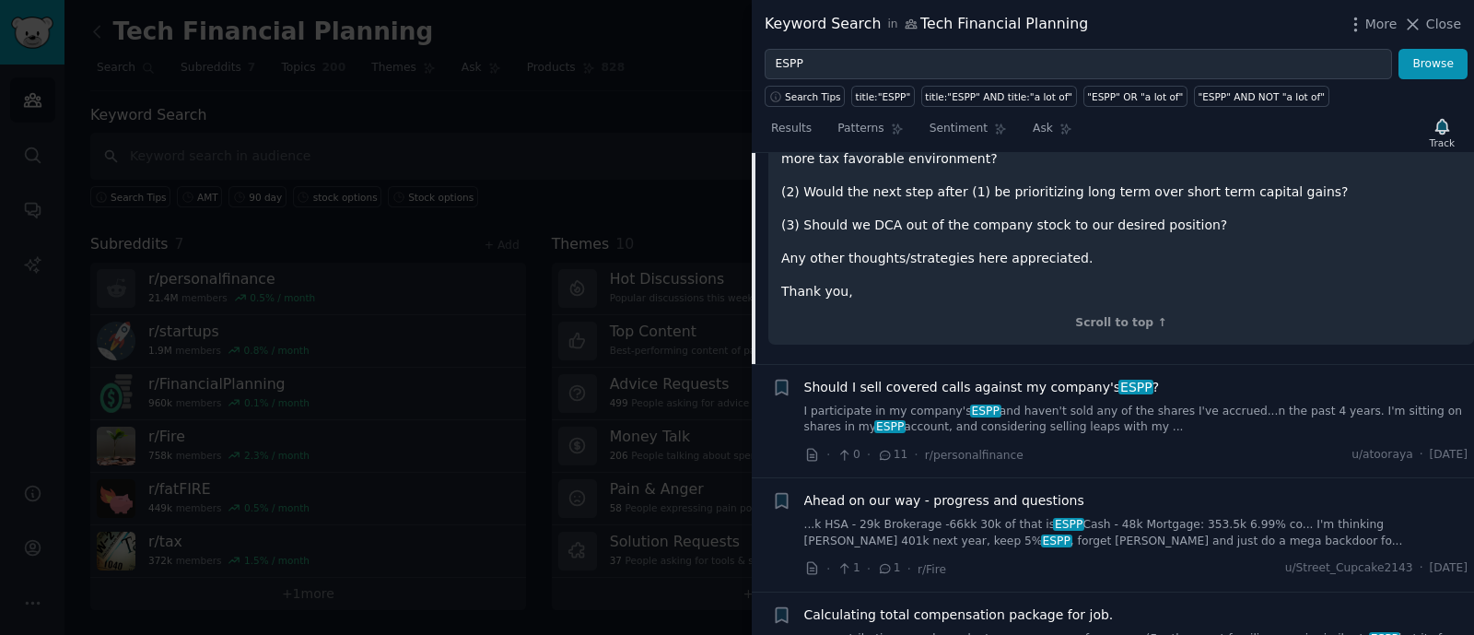
click at [1166, 404] on link "I participate in my company's ESPP and haven't sold any of the shares I've accr…" at bounding box center [1136, 420] width 664 height 32
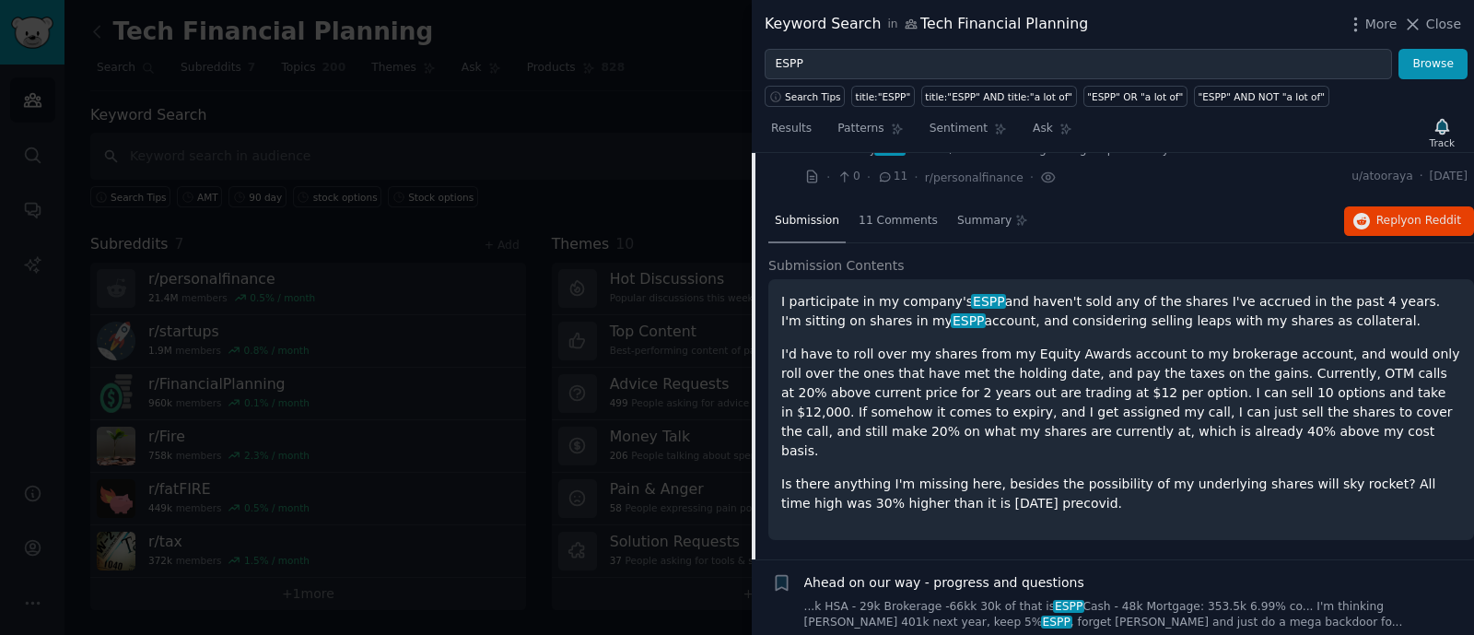
scroll to position [678, 0]
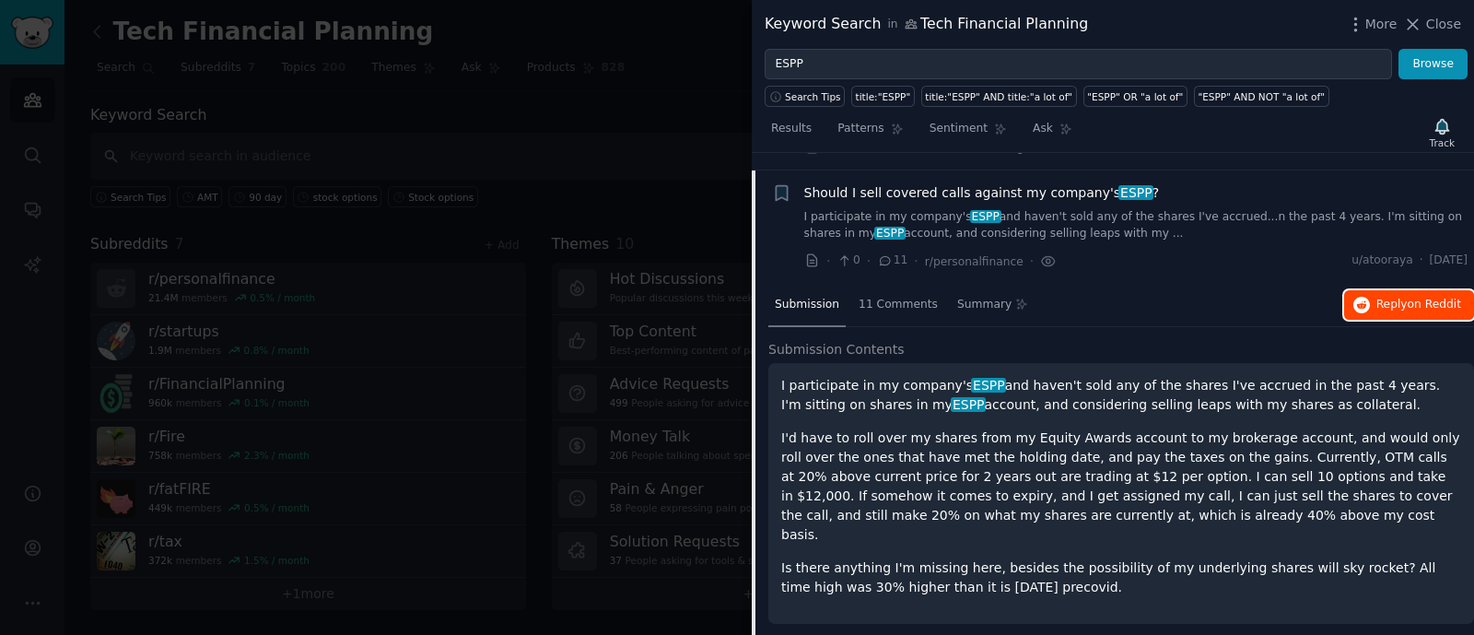
click at [1374, 290] on button "Reply on Reddit" at bounding box center [1409, 304] width 130 height 29
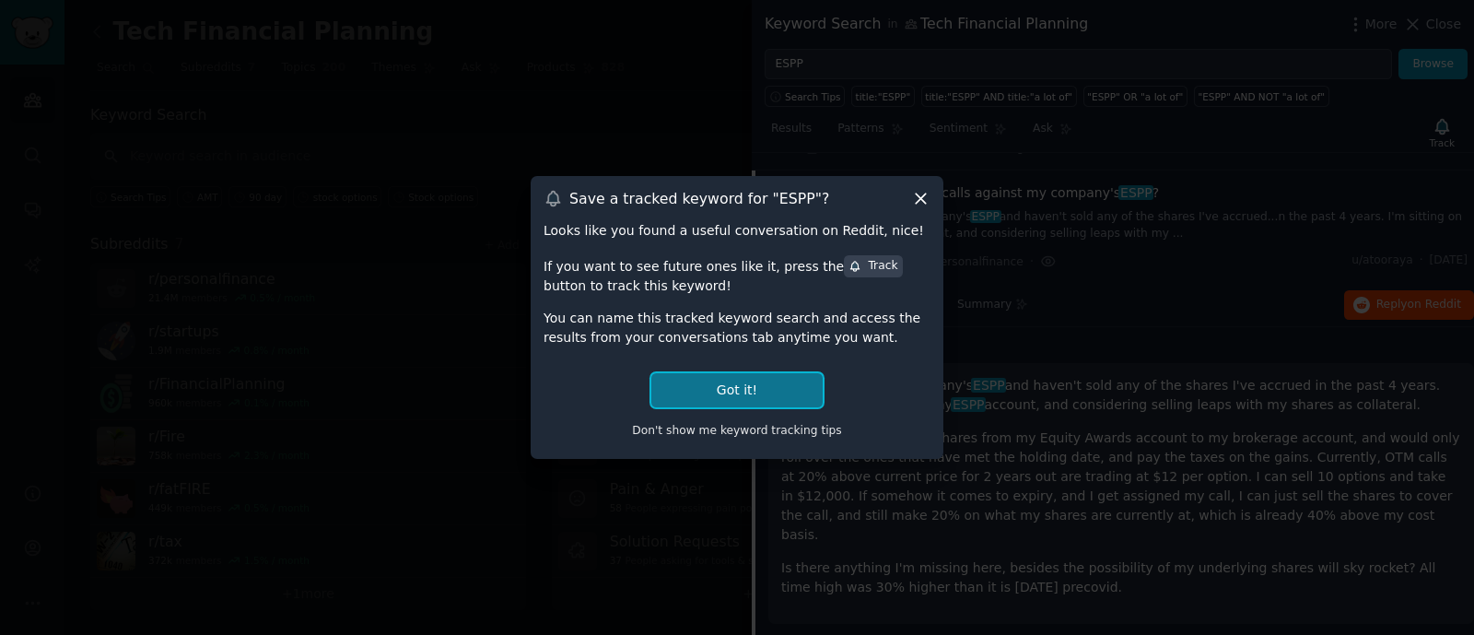
click at [784, 384] on button "Got it!" at bounding box center [736, 390] width 171 height 34
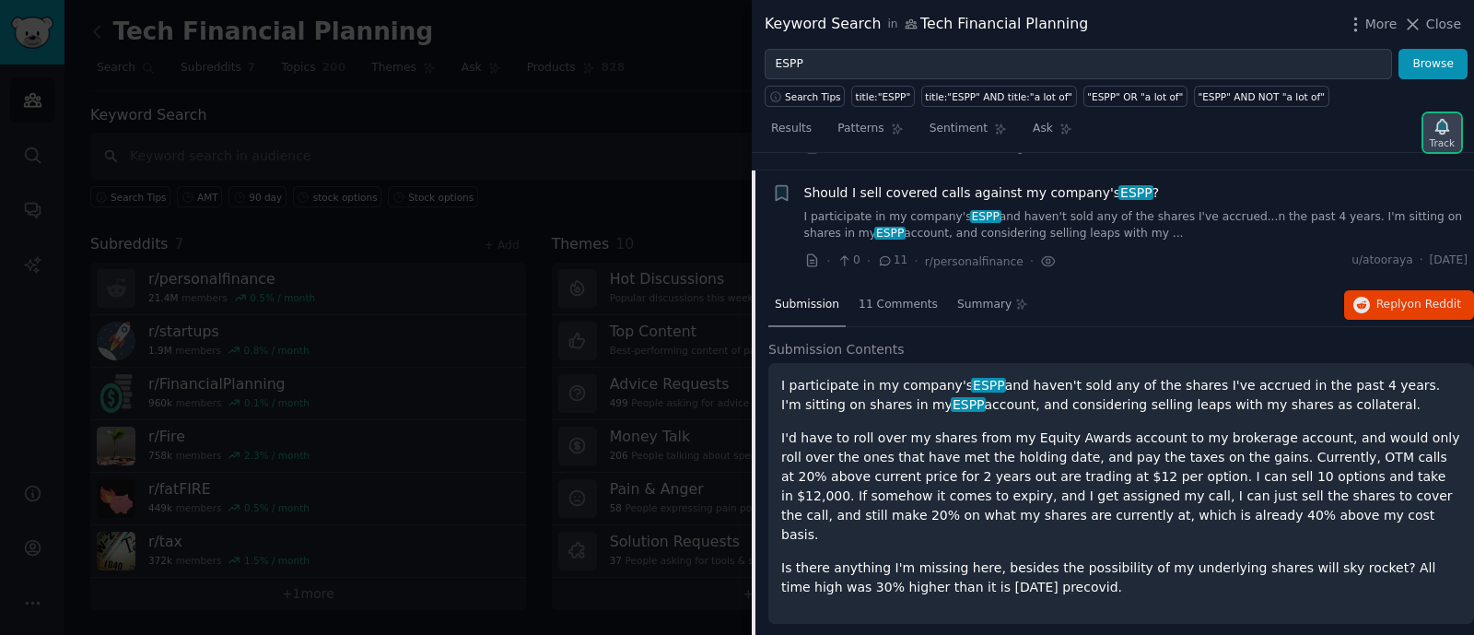
click at [1446, 123] on icon "button" at bounding box center [1441, 126] width 13 height 15
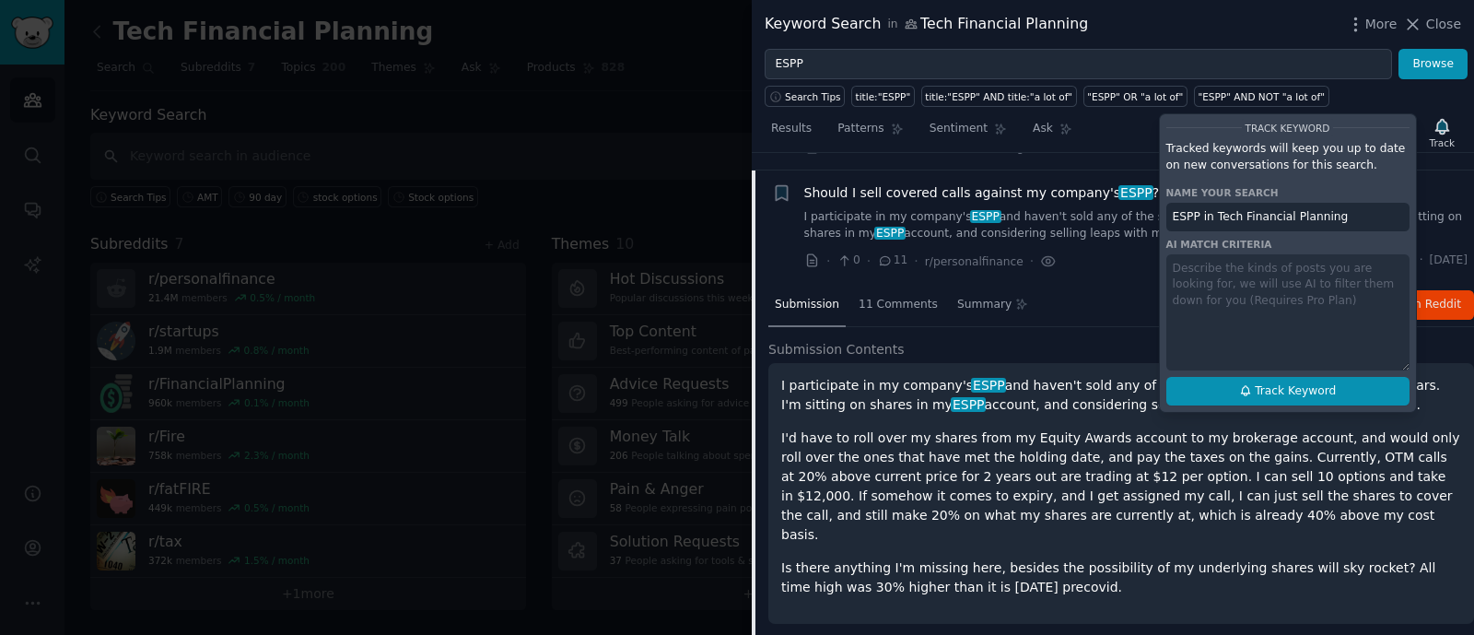
click at [1288, 390] on span "Track Keyword" at bounding box center [1295, 391] width 81 height 17
type input "ESPP in Tech Financial Planning"
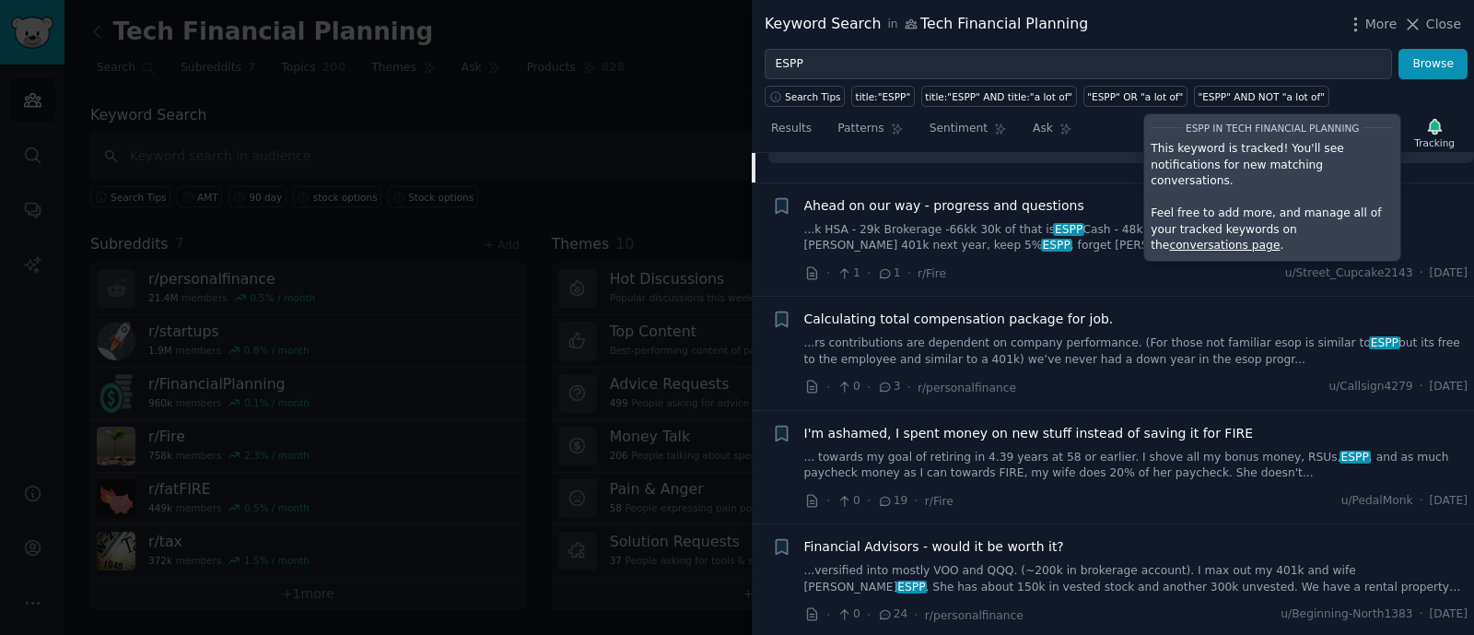
scroll to position [1254, 0]
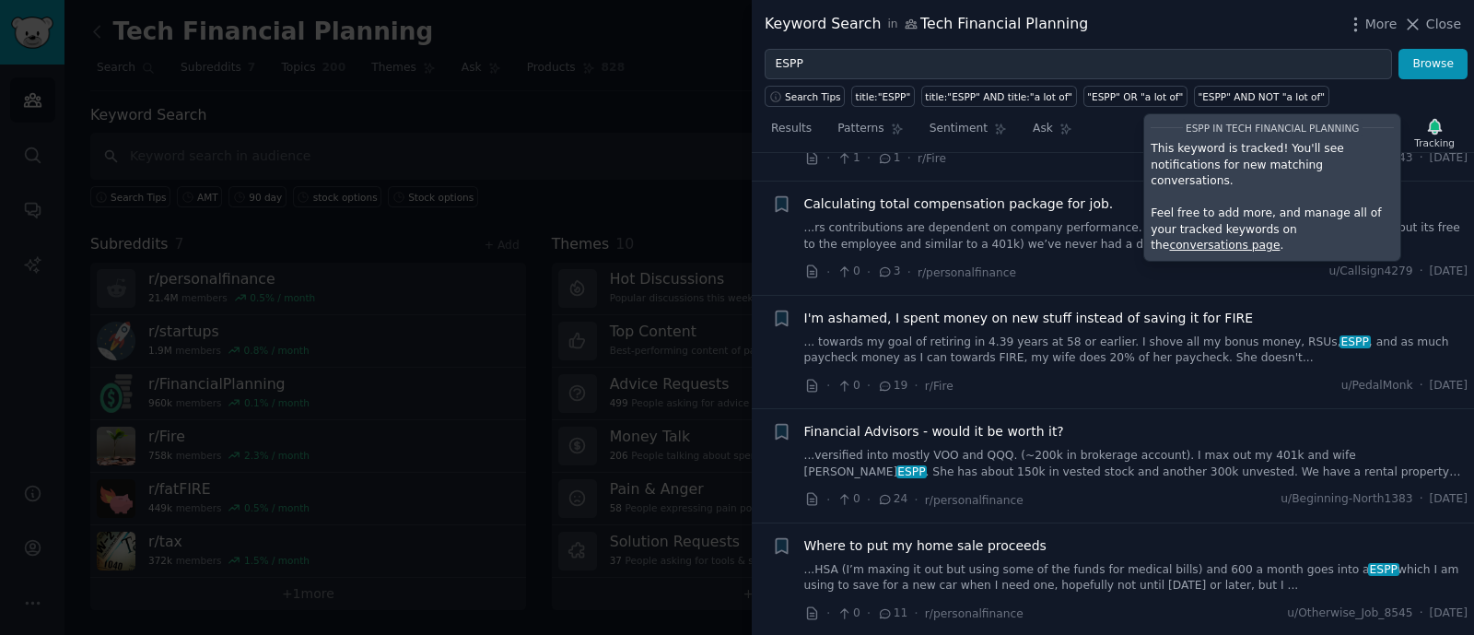
click at [1147, 448] on link "...versified into mostly VOO and QQQ. (~200k in brokerage account). I max out m…" at bounding box center [1136, 464] width 664 height 32
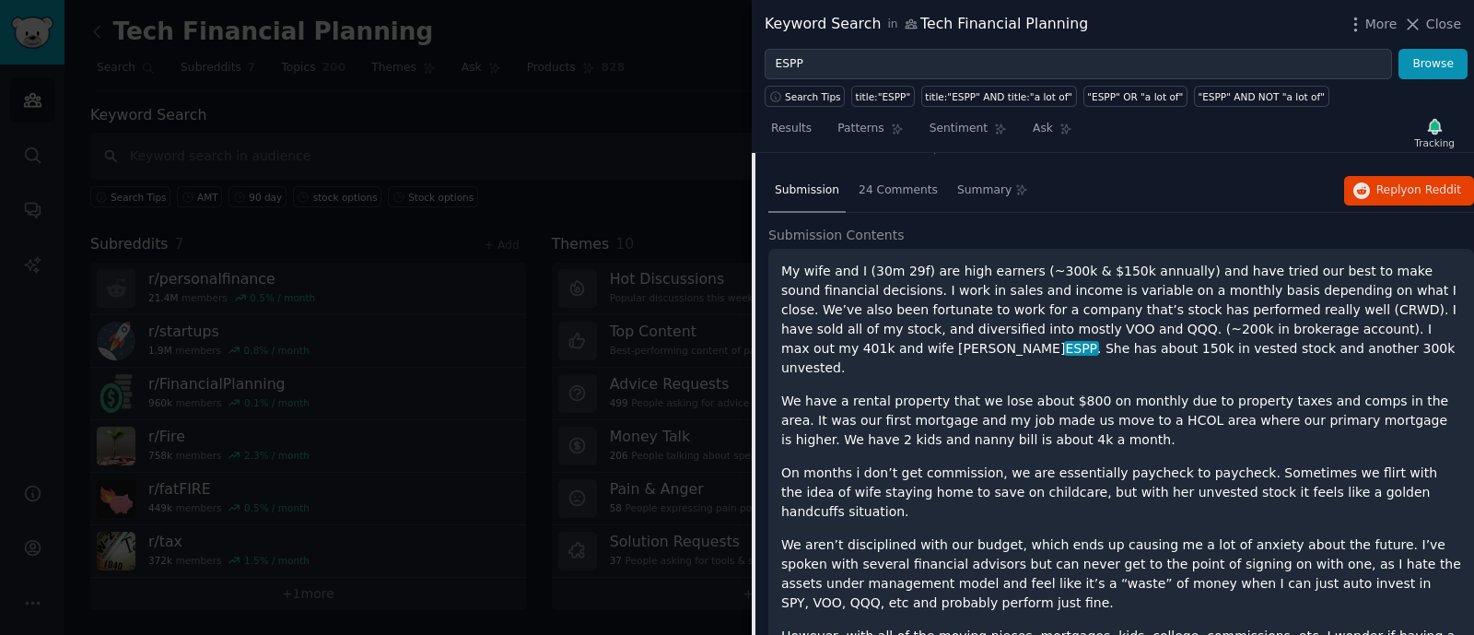
scroll to position [1132, 0]
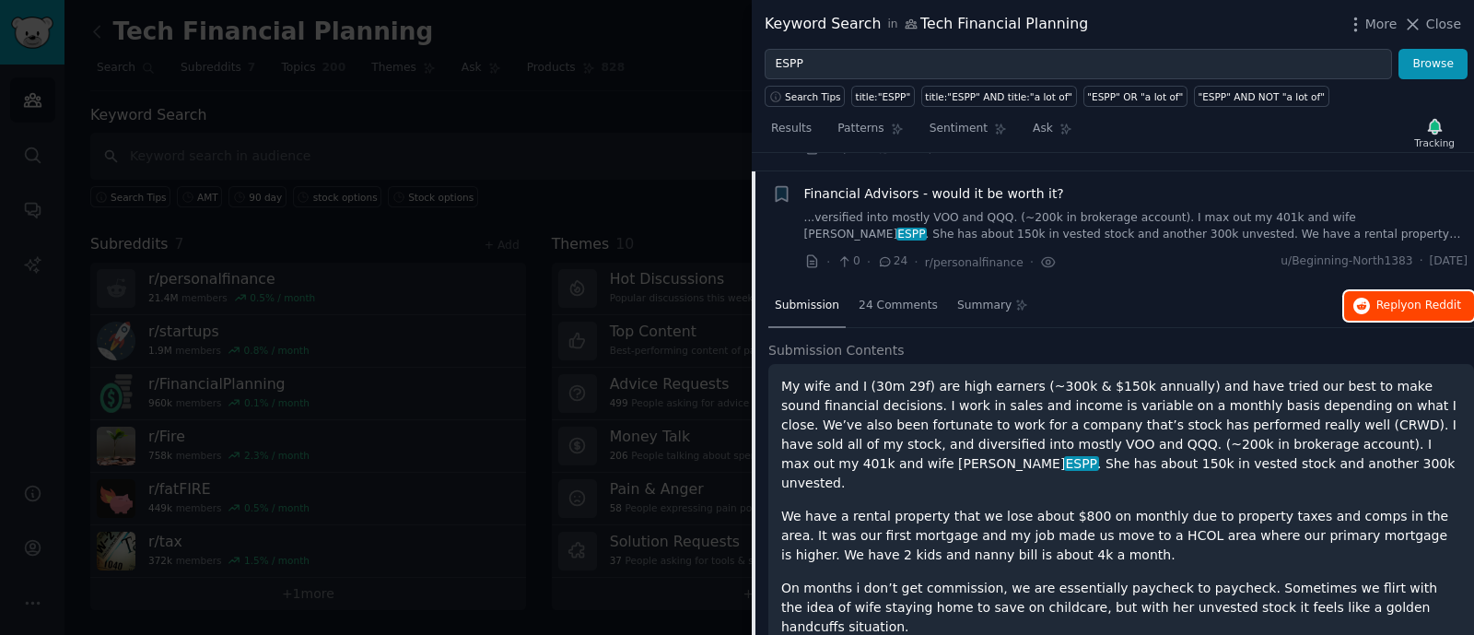
click at [1395, 298] on span "Reply on Reddit" at bounding box center [1419, 306] width 85 height 17
click at [1449, 29] on span "Close" at bounding box center [1443, 24] width 35 height 19
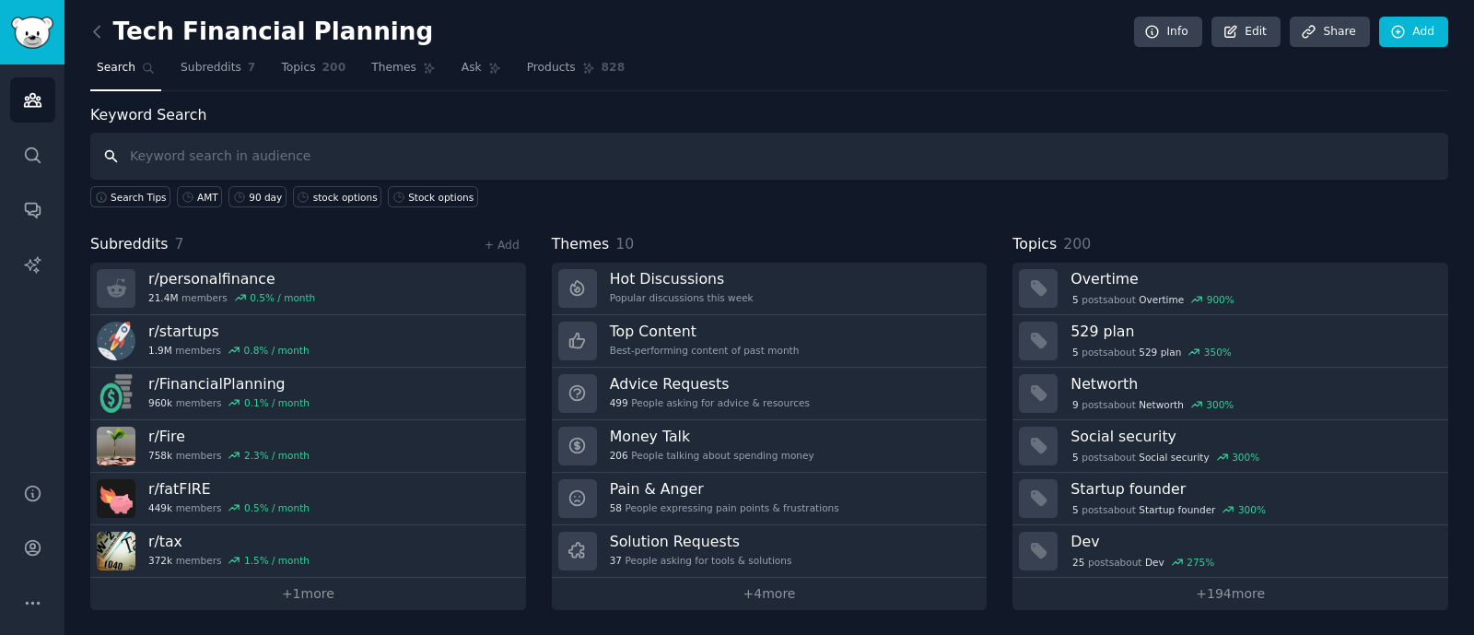
click at [1015, 163] on input "text" at bounding box center [769, 156] width 1358 height 47
type input "concentrated stock"
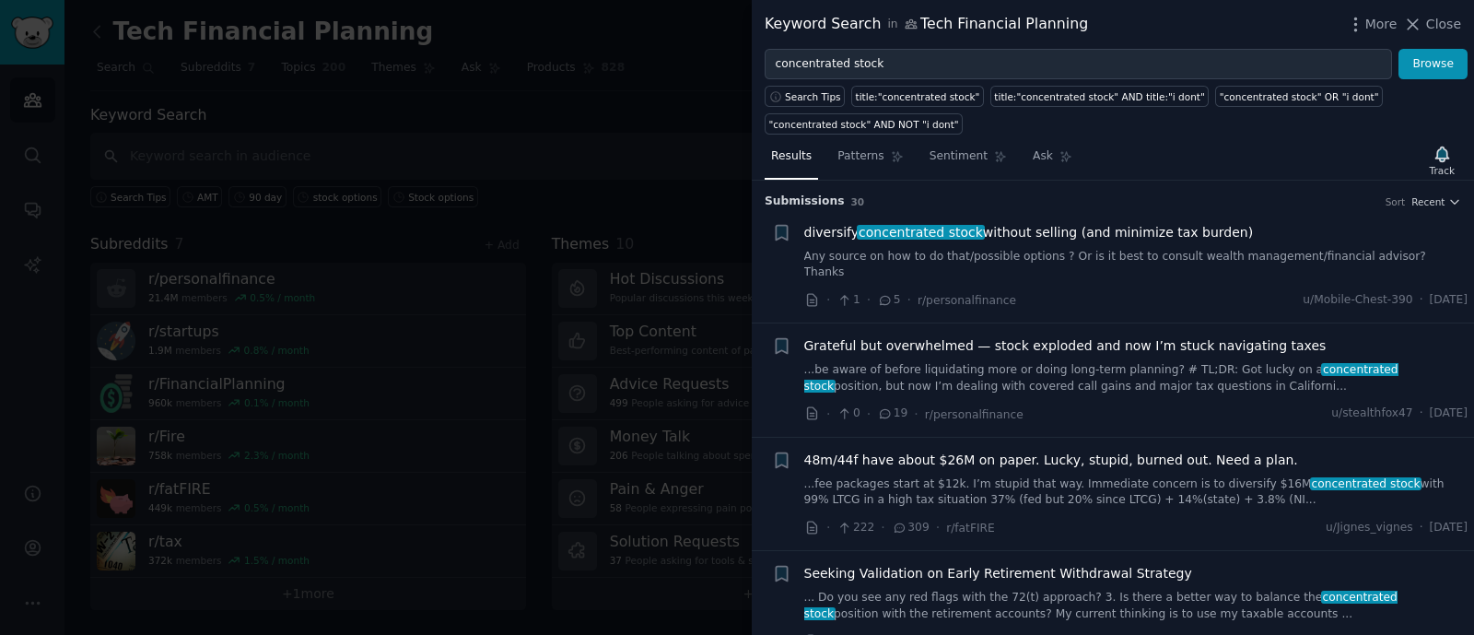
click at [1131, 239] on span "diversify concentrated stock without selling (and minimize tax burden)" at bounding box center [1029, 232] width 450 height 19
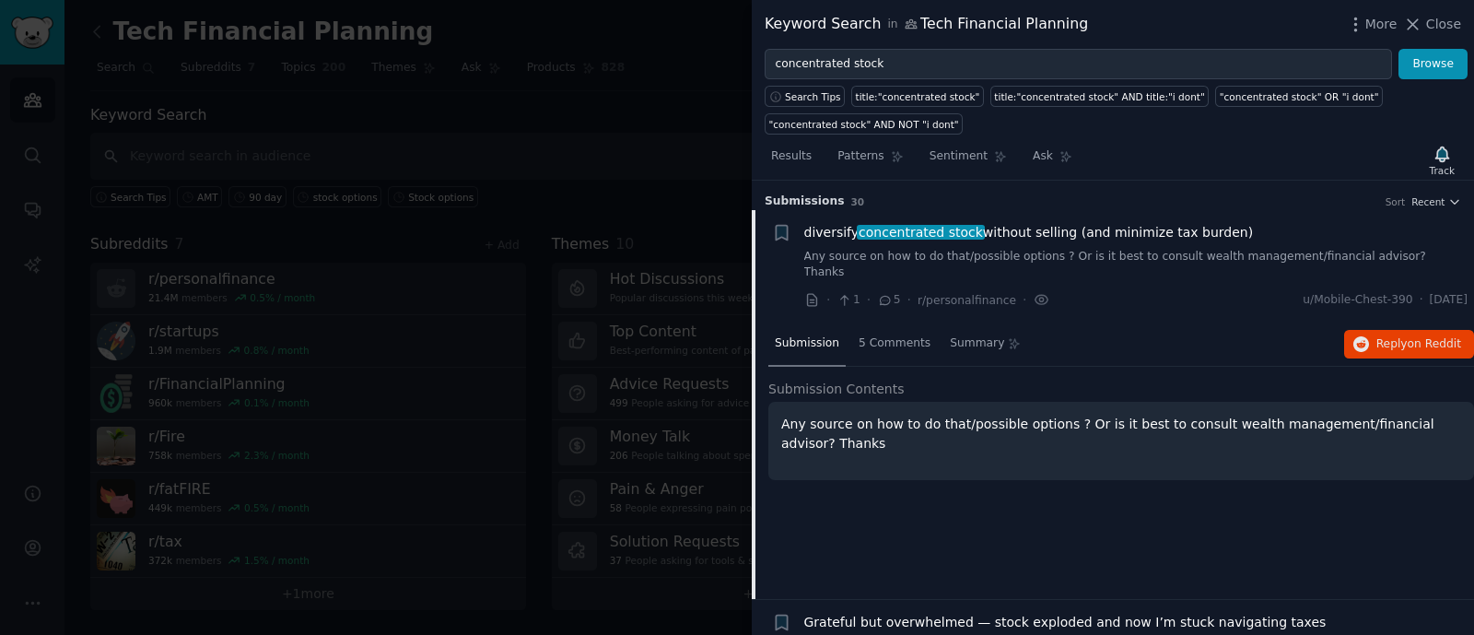
scroll to position [29, 0]
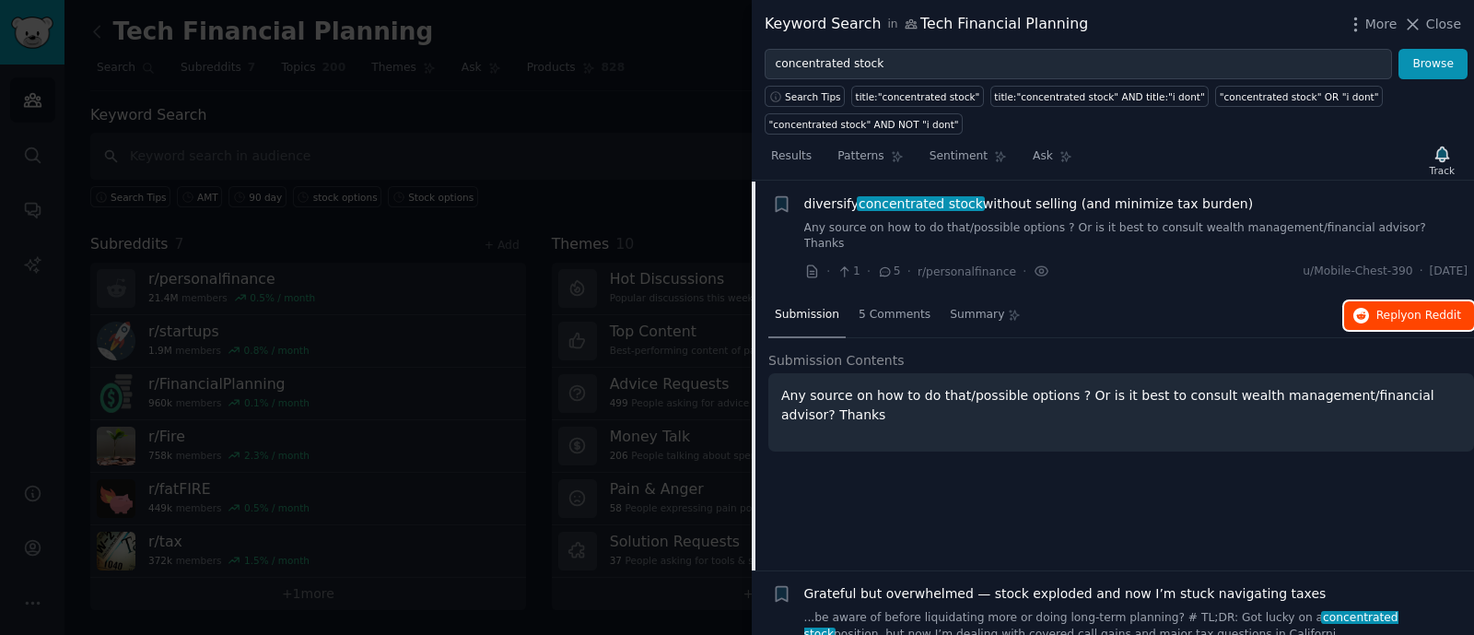
click at [1436, 309] on span "on Reddit" at bounding box center [1434, 315] width 53 height 13
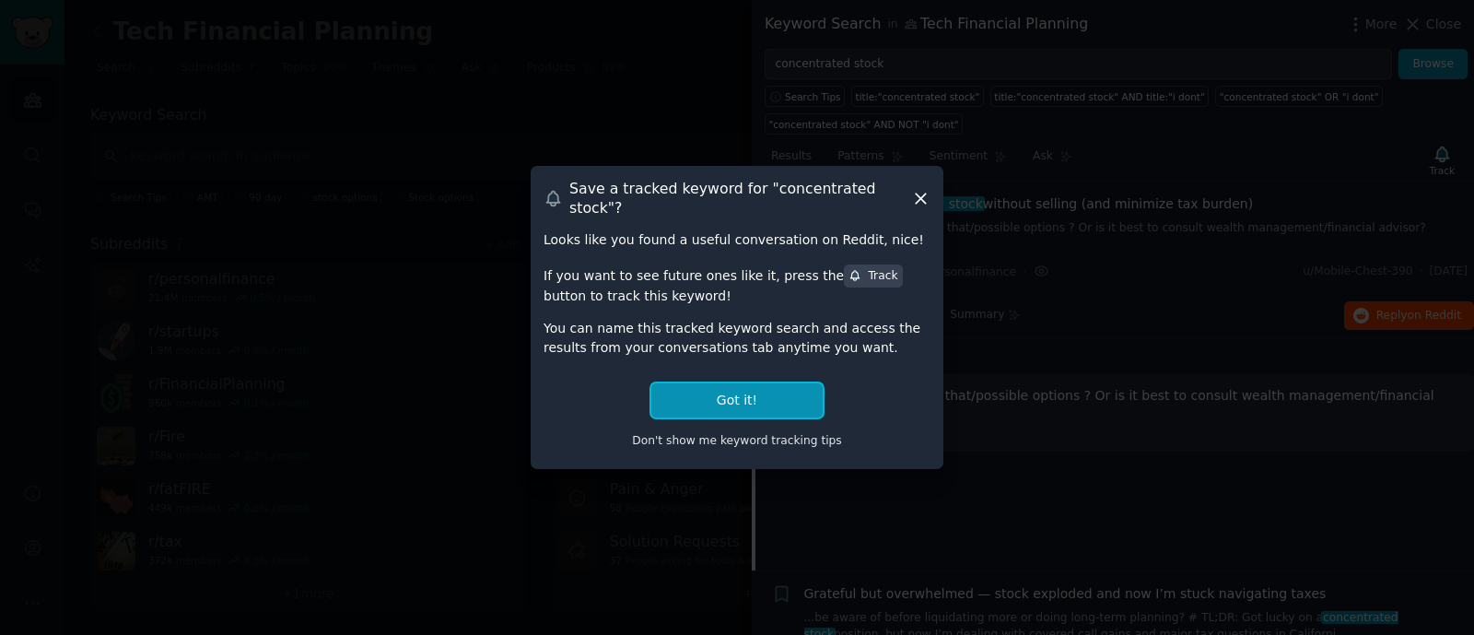
click at [703, 385] on button "Got it!" at bounding box center [736, 400] width 171 height 34
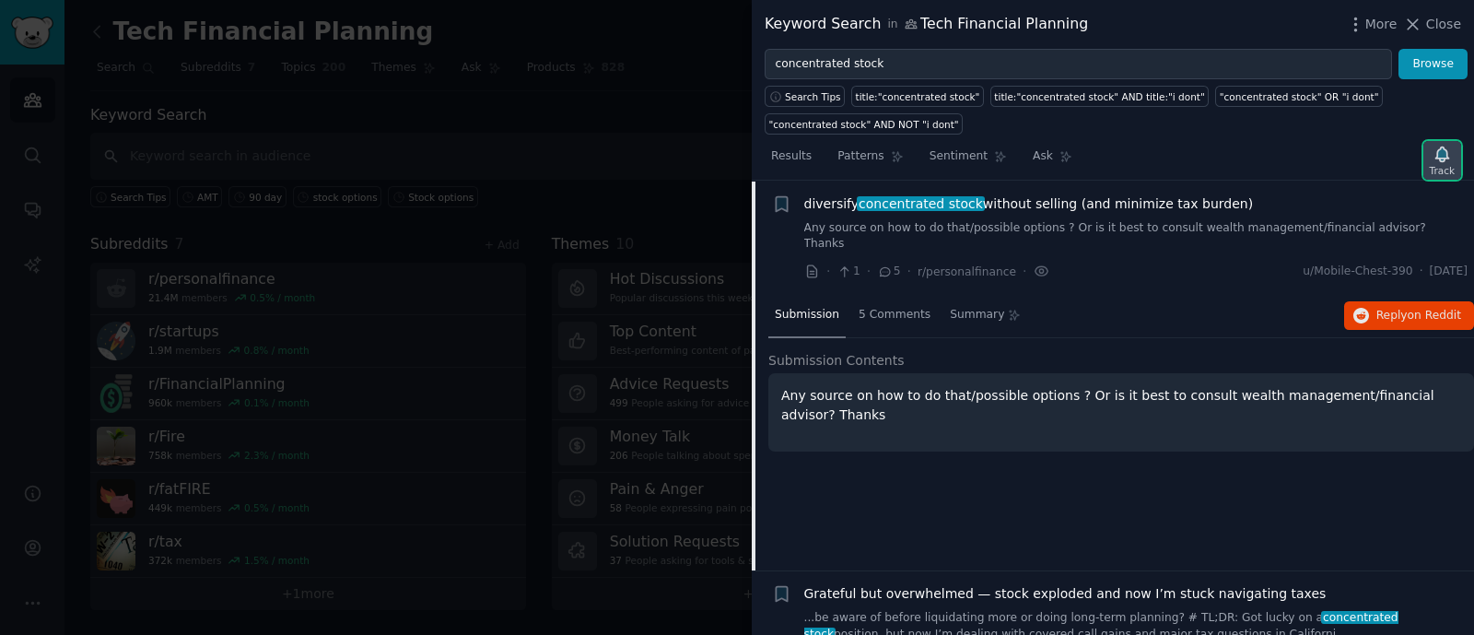
click at [1433, 158] on div "Track" at bounding box center [1442, 160] width 38 height 39
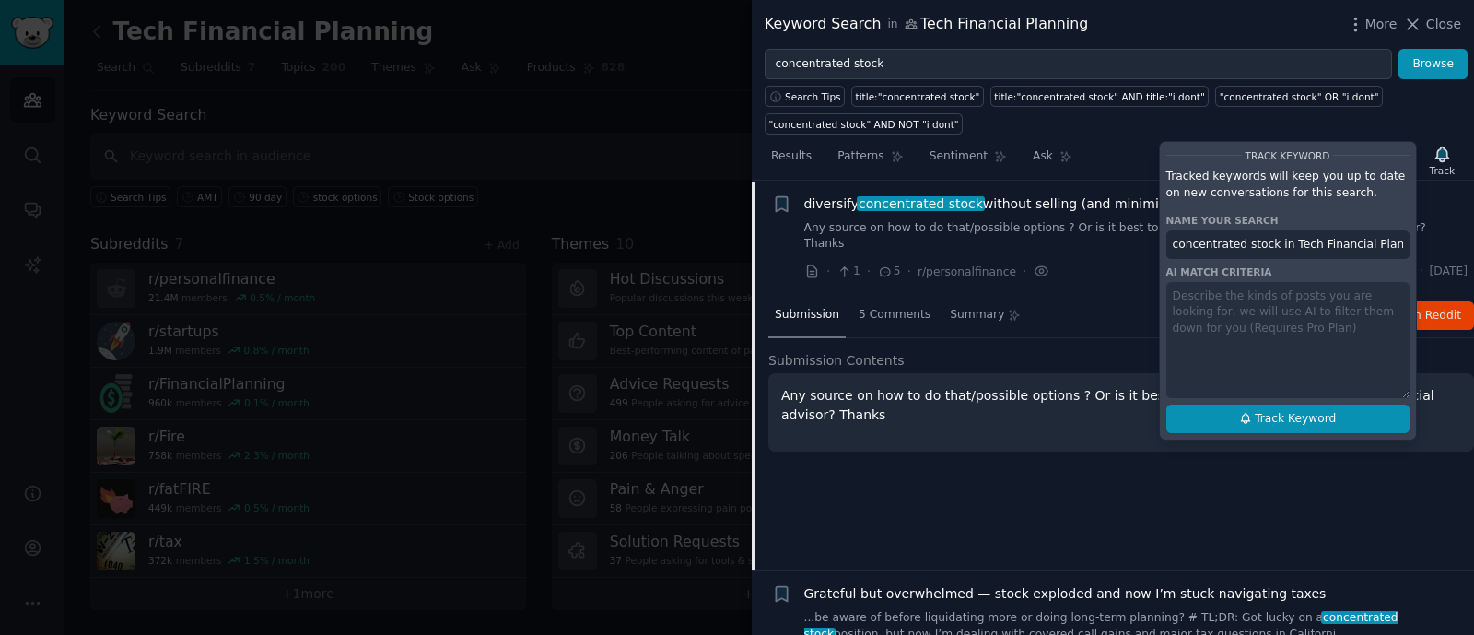
click at [1308, 415] on span "Track Keyword" at bounding box center [1295, 419] width 81 height 17
type input "concentrated stock in Tech Financial Planning"
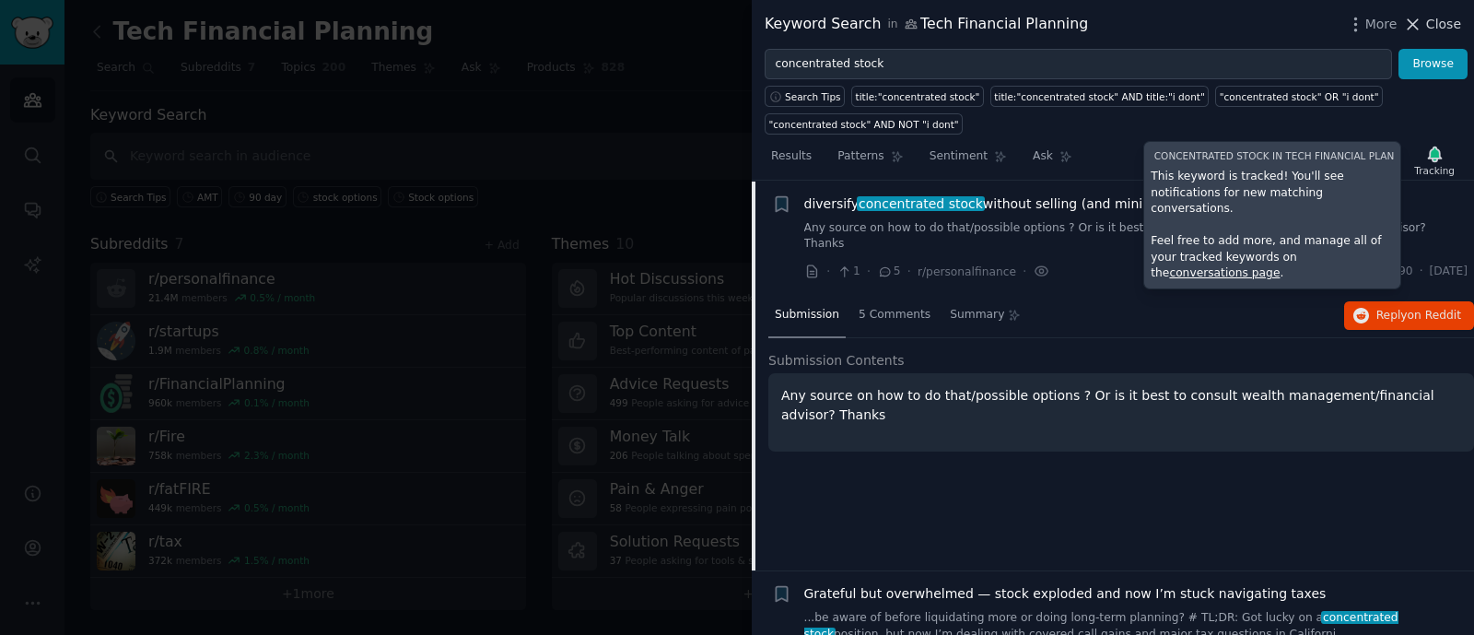
click at [1432, 24] on span "Close" at bounding box center [1443, 24] width 35 height 19
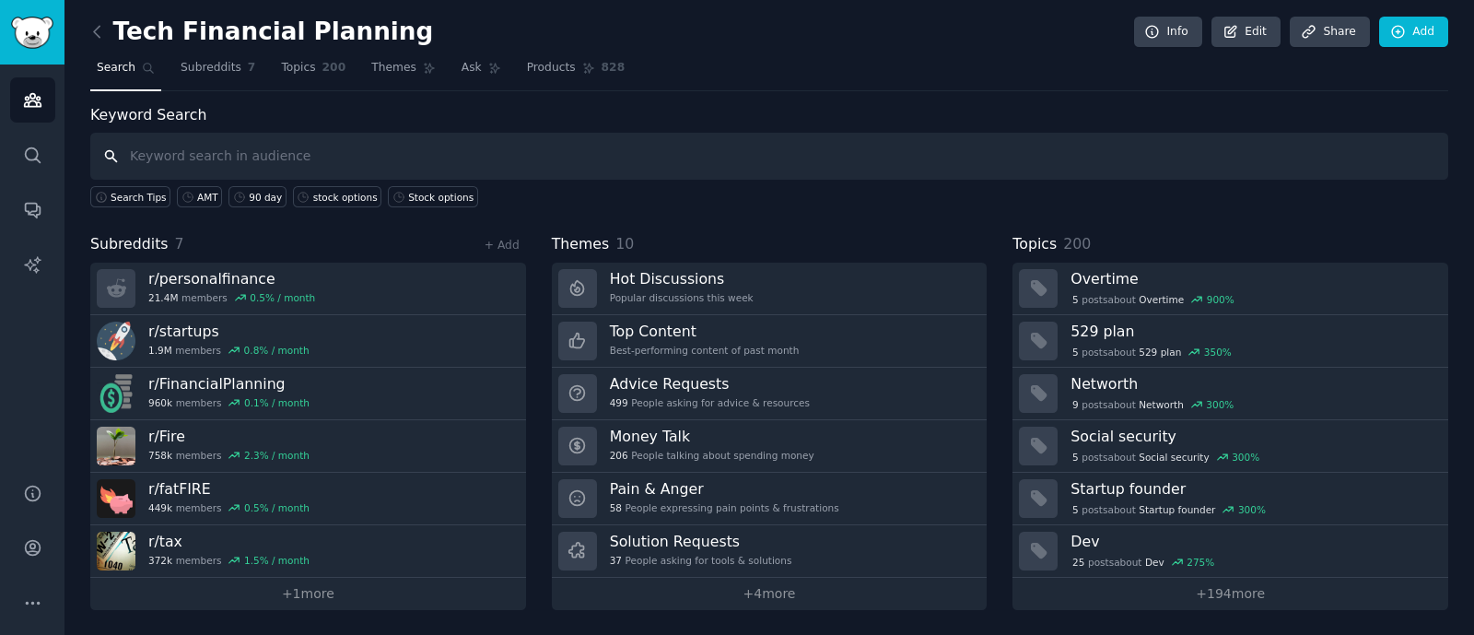
click at [792, 139] on input "text" at bounding box center [769, 156] width 1358 height 47
type input "NQDC"
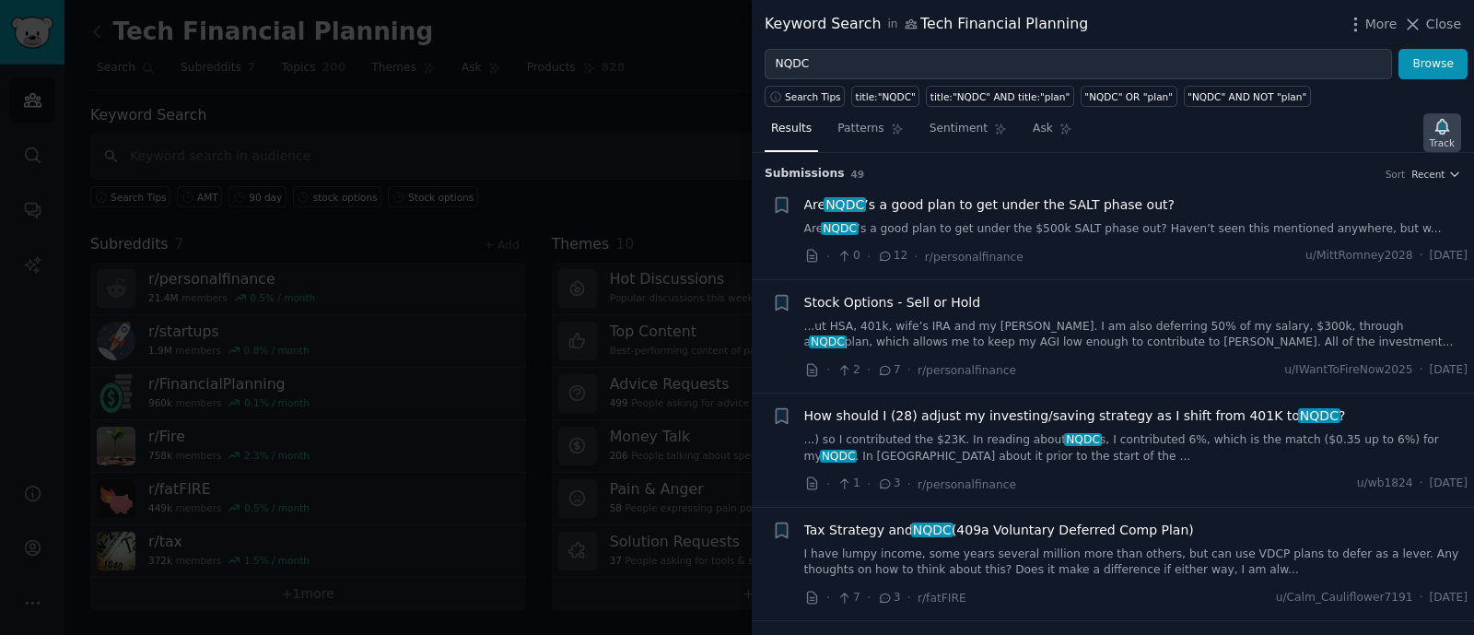
click at [1447, 132] on icon "button" at bounding box center [1442, 126] width 19 height 19
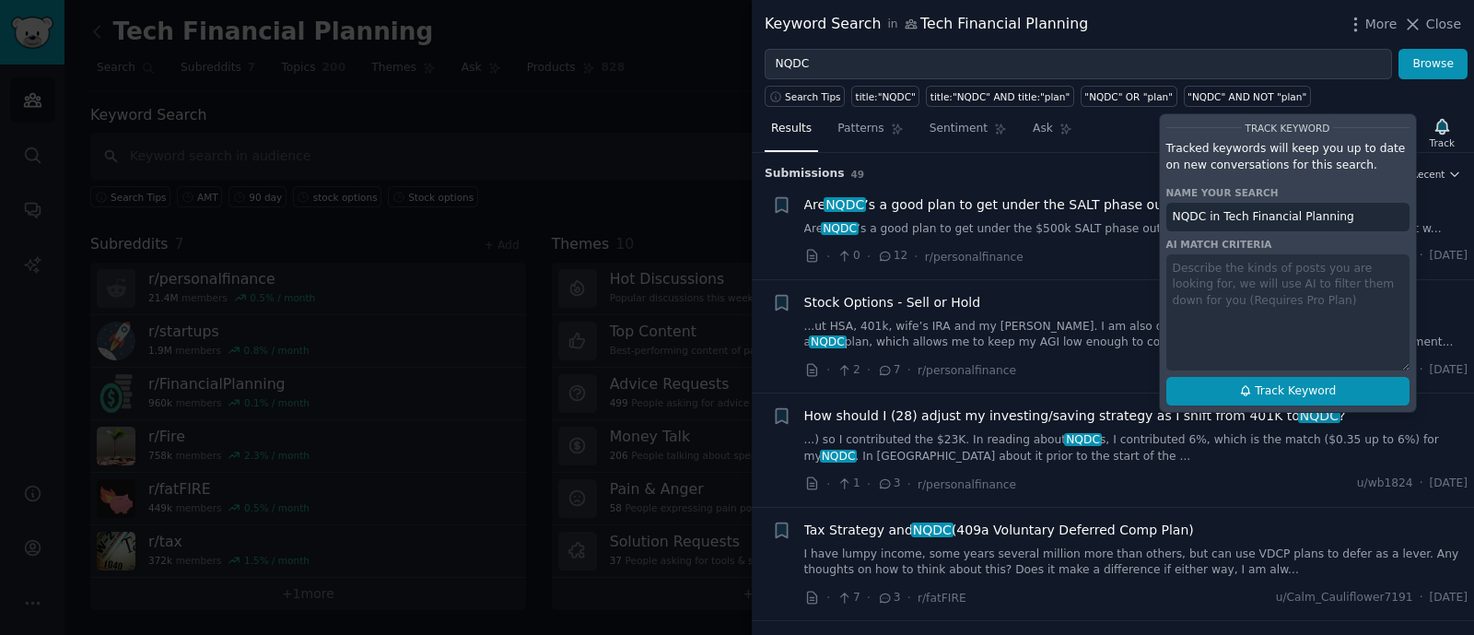
click at [1287, 388] on span "Track Keyword" at bounding box center [1295, 391] width 81 height 17
click at [1377, 393] on button "Track Keyword" at bounding box center [1287, 391] width 243 height 29
type input "NQDC in Tech Financial Planning"
click at [1433, 89] on div "Search Tips title:"NQDC" title:"NQDC" AND title:"plan" "NQDC" OR "plan" "NQDC" …" at bounding box center [1113, 93] width 722 height 28
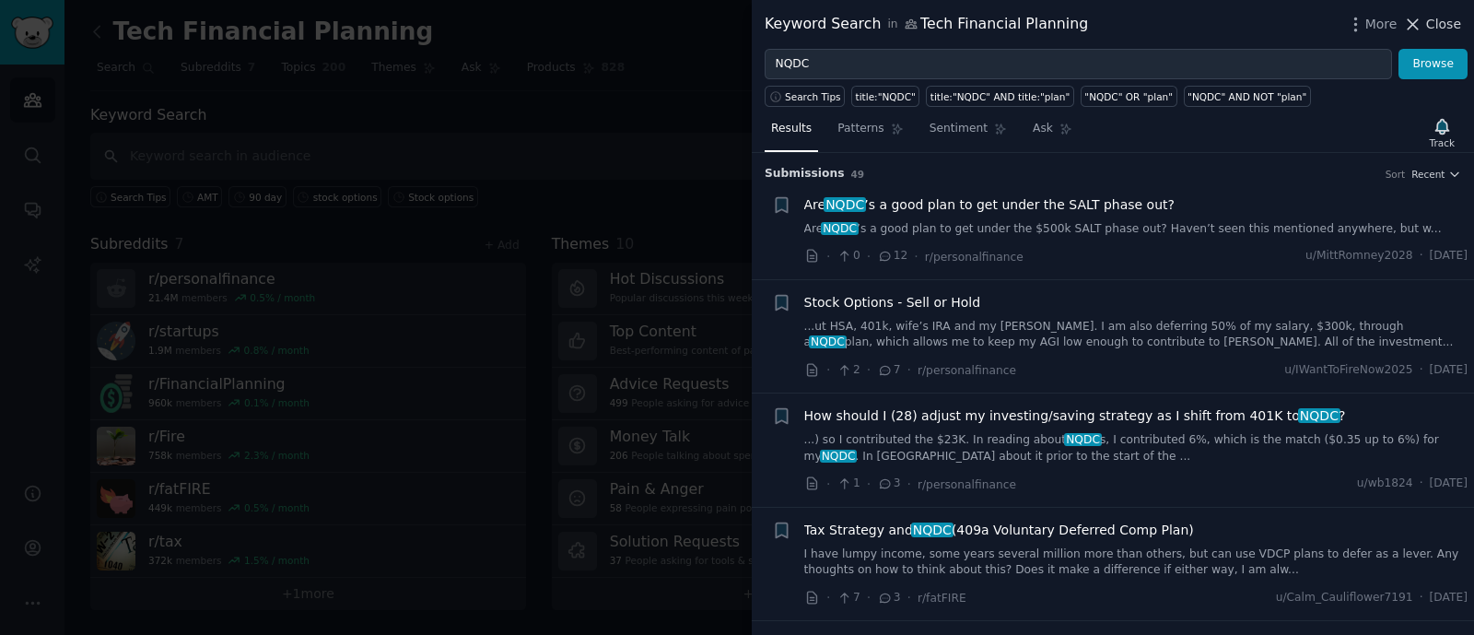
click at [1419, 28] on icon at bounding box center [1414, 24] width 10 height 10
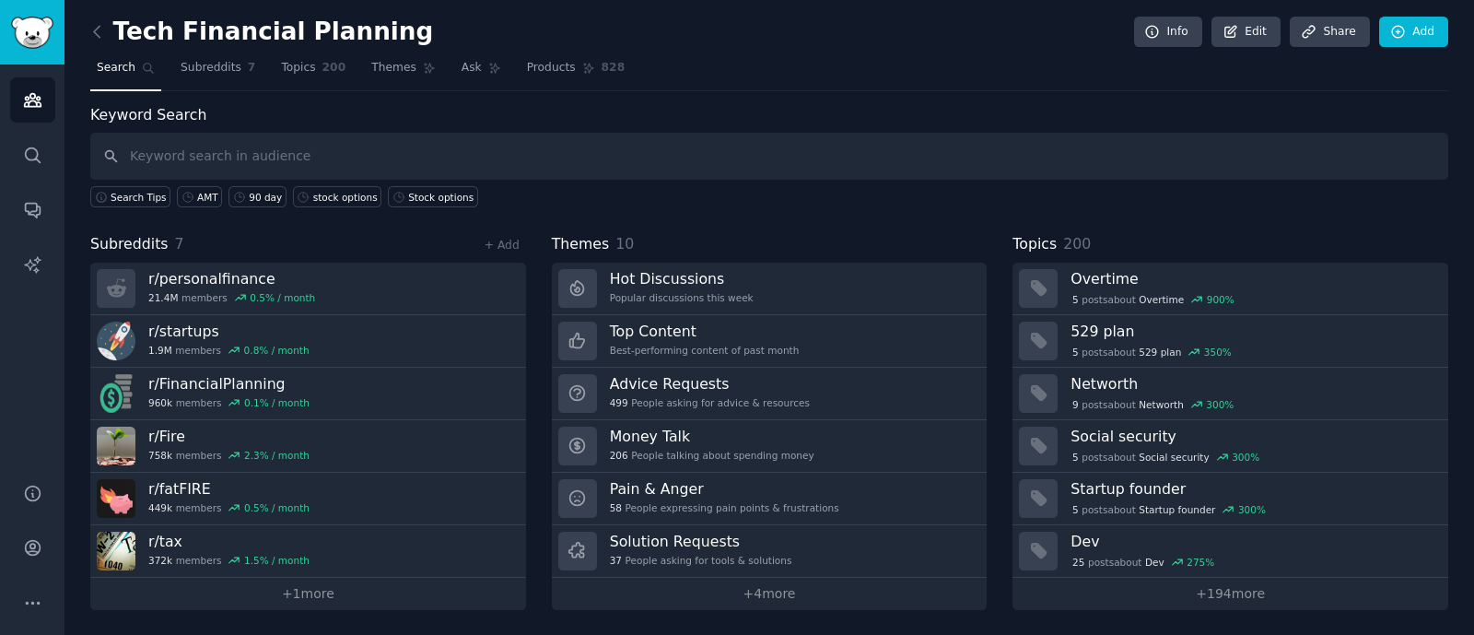
click at [723, 207] on div "Keyword Search Search Tips AMT 90 day stock options Stock options Subreddits 7 …" at bounding box center [769, 357] width 1358 height 506
click at [408, 196] on div "Stock options" at bounding box center [440, 197] width 65 height 13
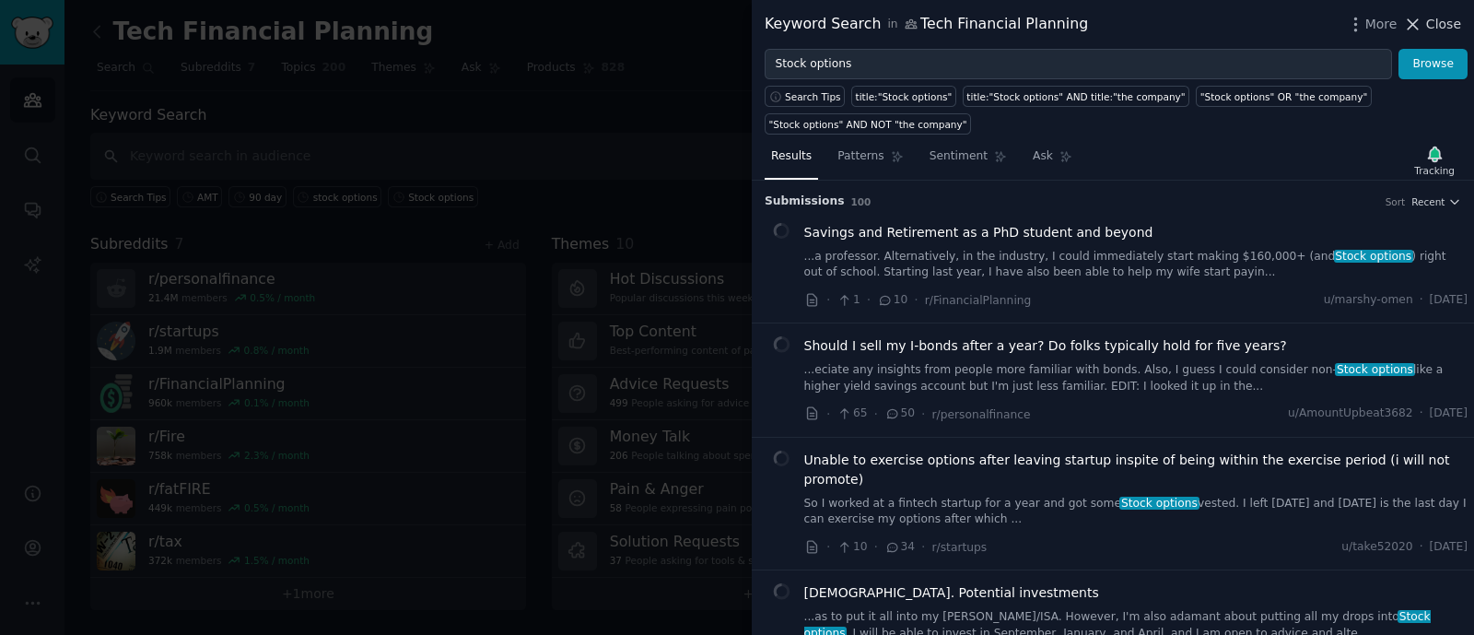
click at [1447, 25] on span "Close" at bounding box center [1443, 24] width 35 height 19
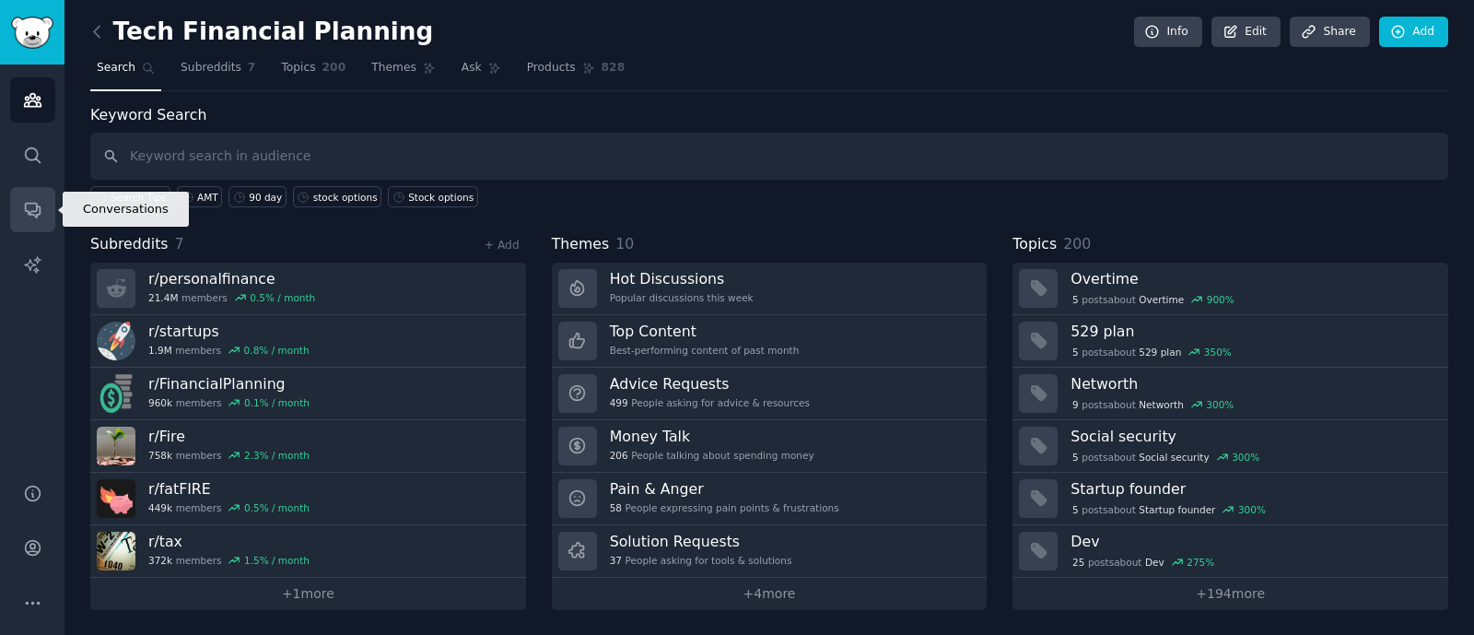
click at [33, 214] on icon "Sidebar" at bounding box center [32, 209] width 19 height 19
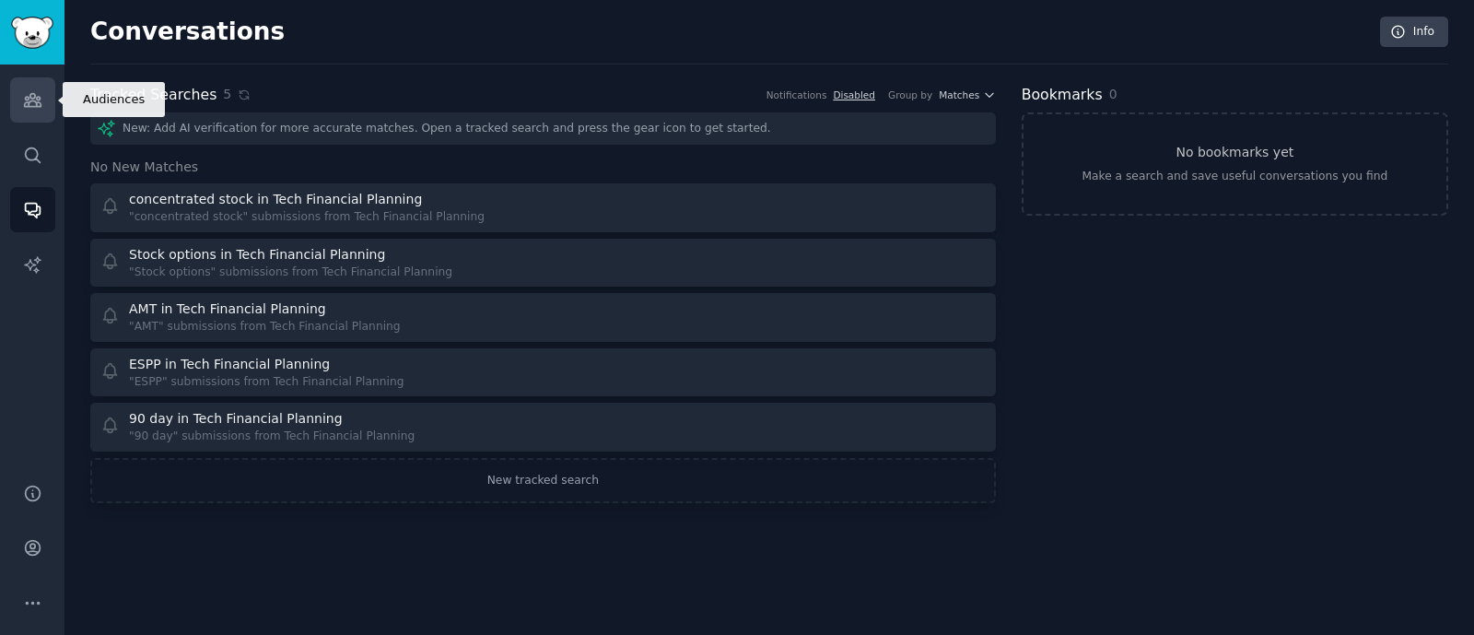
click at [34, 113] on link "Audiences" at bounding box center [32, 99] width 45 height 45
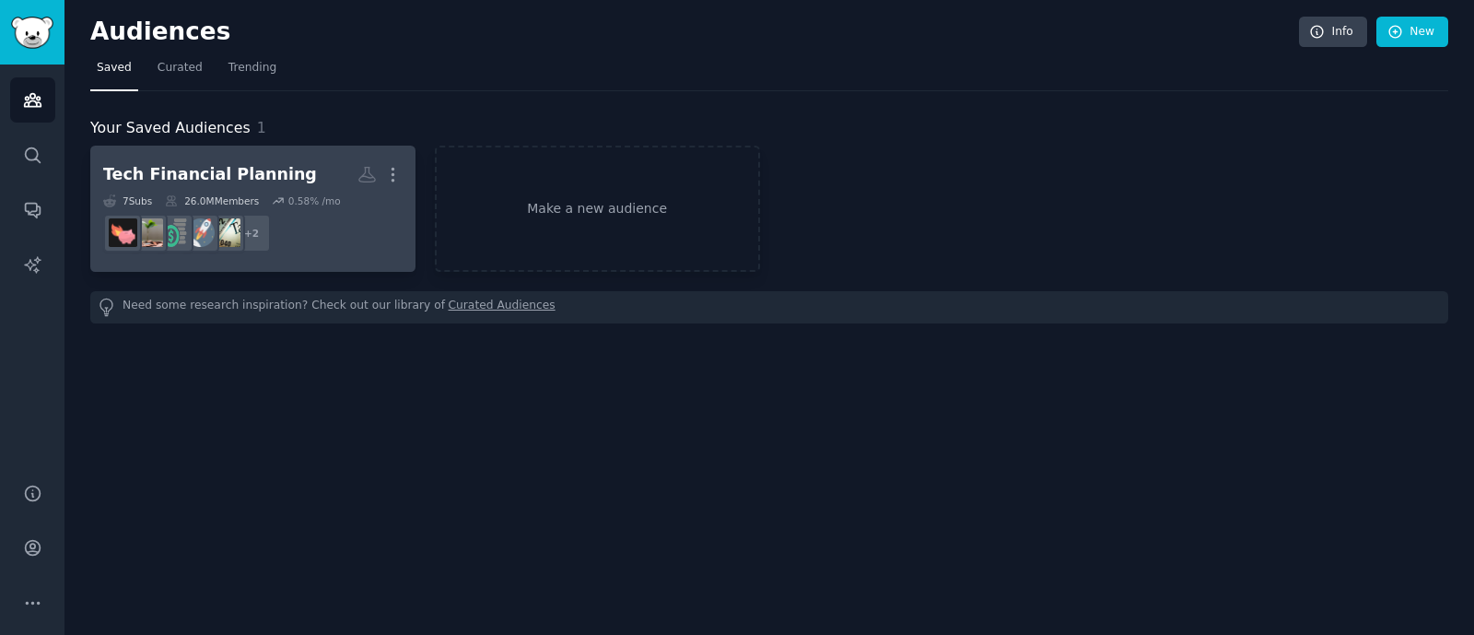
click at [309, 190] on div "Tech Financial Planning More 7 Sub s 26.0M Members 0.58 % /mo + 2" at bounding box center [252, 208] width 299 height 100
